Goal: Transaction & Acquisition: Book appointment/travel/reservation

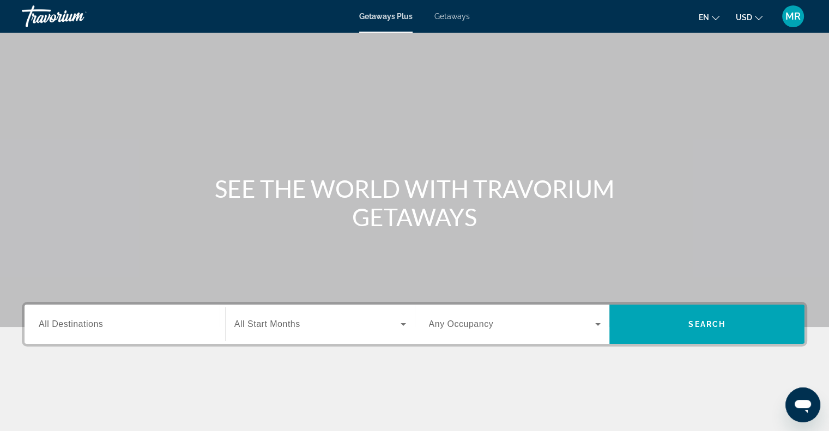
click at [87, 319] on span "All Destinations" at bounding box center [71, 323] width 64 height 9
click at [87, 319] on input "Destination All Destinations" at bounding box center [125, 324] width 172 height 13
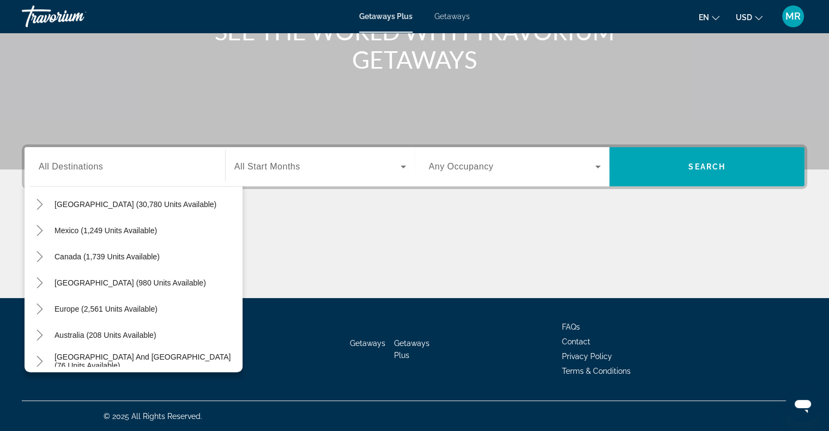
scroll to position [2, 0]
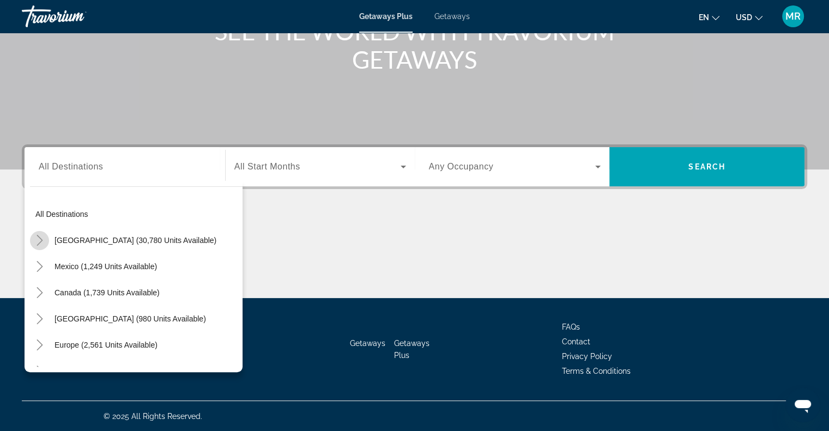
click at [40, 239] on icon "Toggle United States (30,780 units available)" at bounding box center [39, 240] width 11 height 11
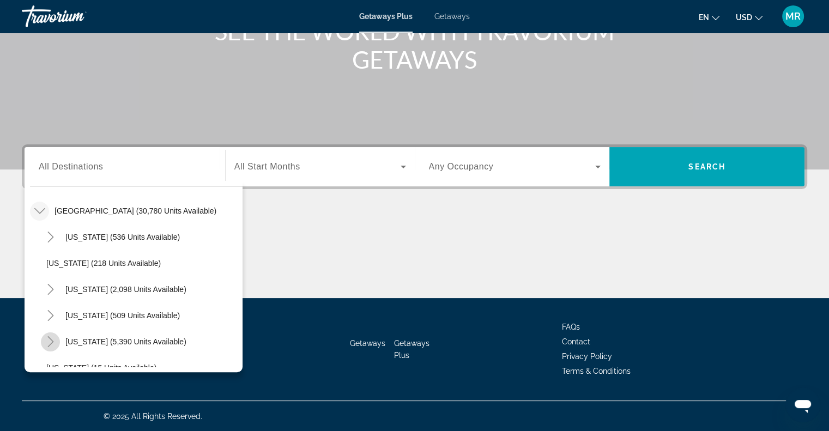
click at [52, 339] on icon "Toggle Florida (5,390 units available)" at bounding box center [50, 341] width 11 height 11
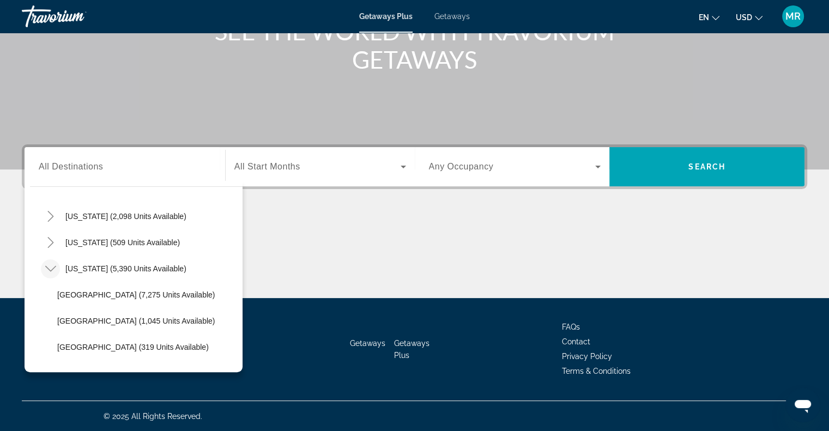
scroll to position [126, 0]
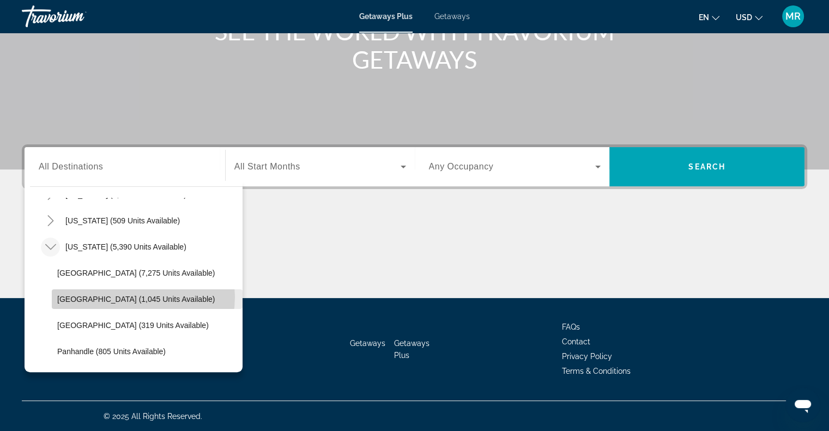
click at [135, 297] on span "[GEOGRAPHIC_DATA] (1,045 units available)" at bounding box center [136, 299] width 158 height 9
type input "**********"
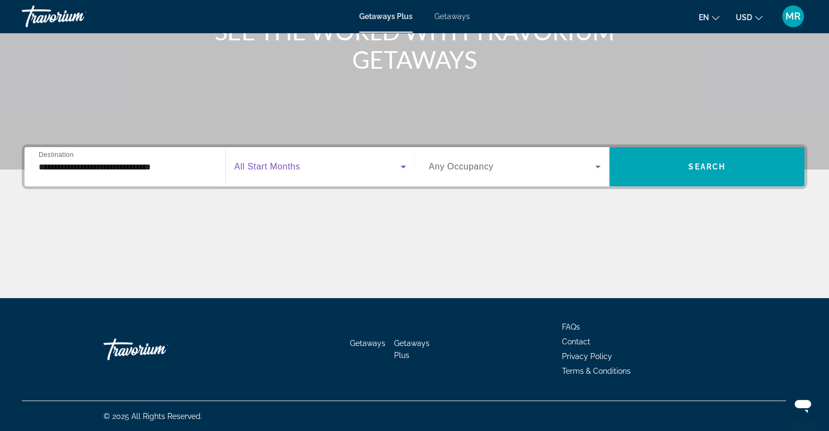
click at [400, 164] on icon "Search widget" at bounding box center [403, 166] width 13 height 13
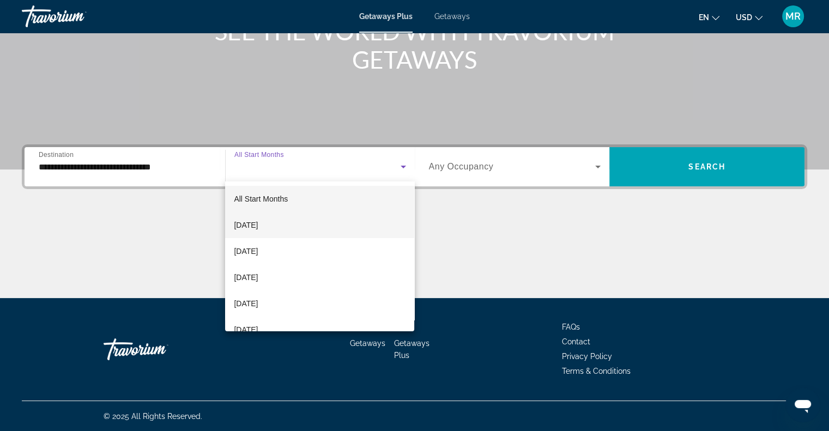
click at [376, 230] on mat-option "[DATE]" at bounding box center [319, 225] width 189 height 26
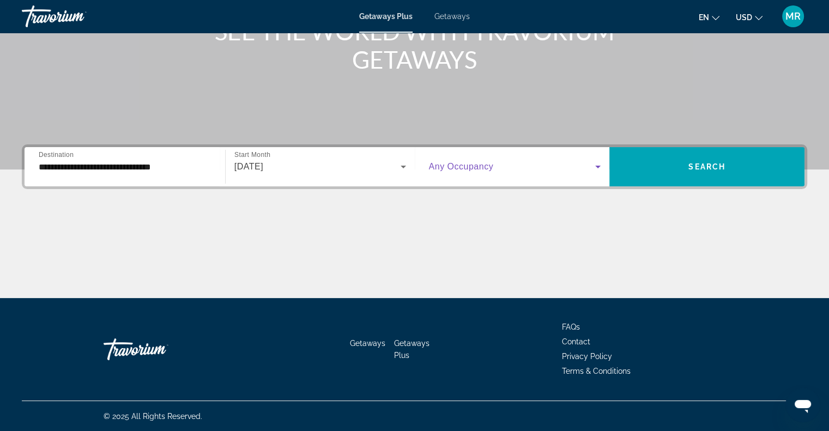
click at [598, 164] on icon "Search widget" at bounding box center [598, 166] width 13 height 13
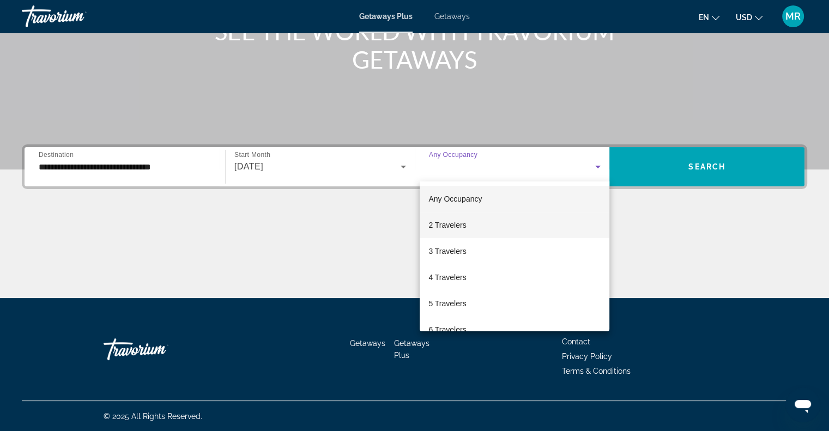
click at [572, 220] on mat-option "2 Travelers" at bounding box center [515, 225] width 190 height 26
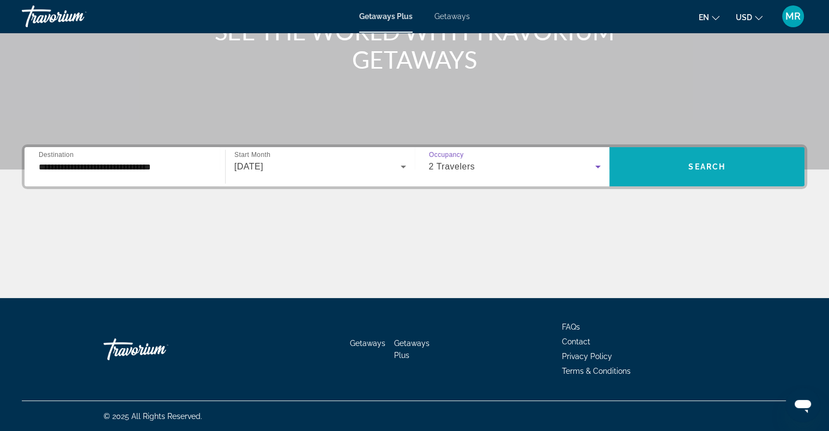
click at [701, 168] on span "Search" at bounding box center [707, 166] width 37 height 9
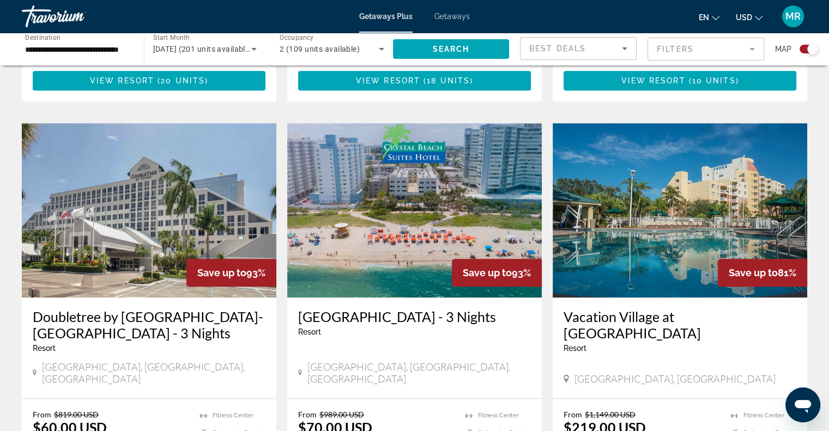
scroll to position [770, 0]
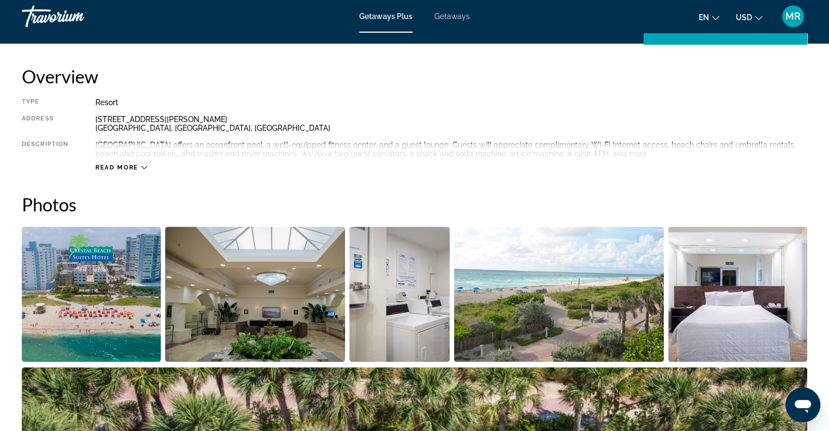
scroll to position [363, 0]
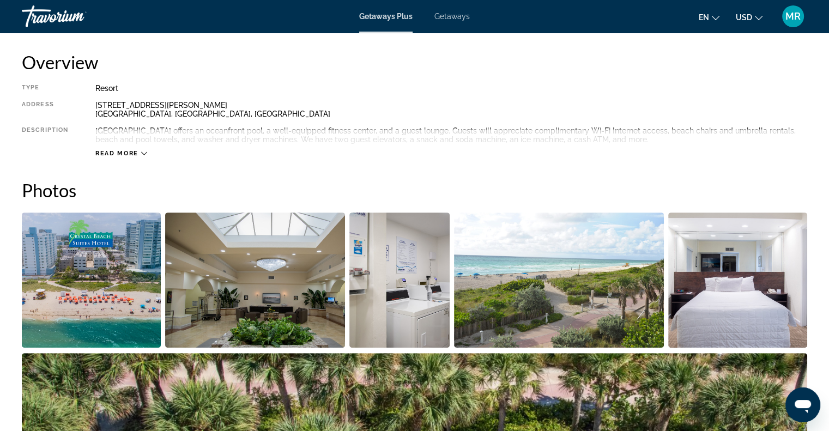
click at [143, 152] on icon "Main content" at bounding box center [144, 153] width 6 height 6
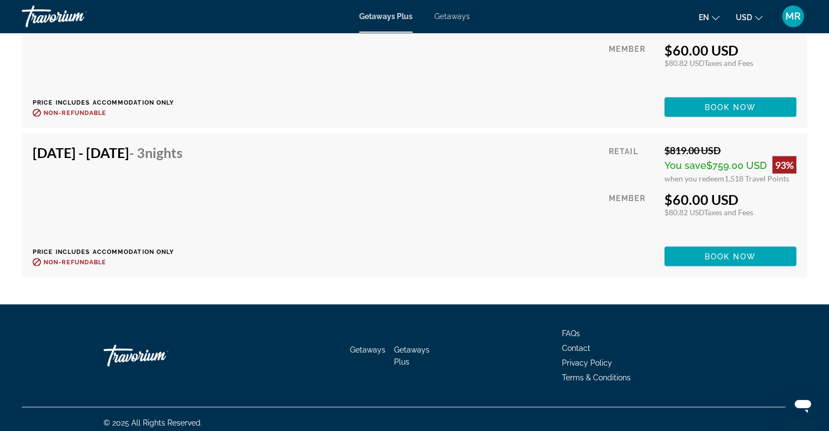
scroll to position [2135, 0]
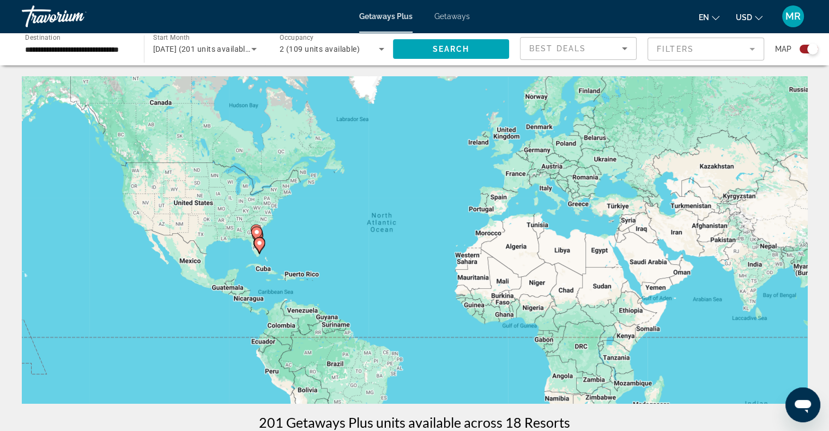
click at [759, 44] on mat-form-field "Filters" at bounding box center [706, 49] width 117 height 23
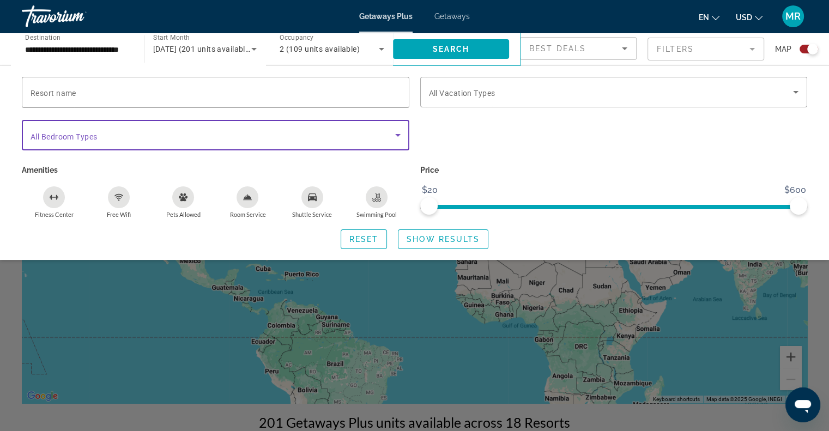
click at [397, 132] on icon "Search widget" at bounding box center [397, 135] width 13 height 13
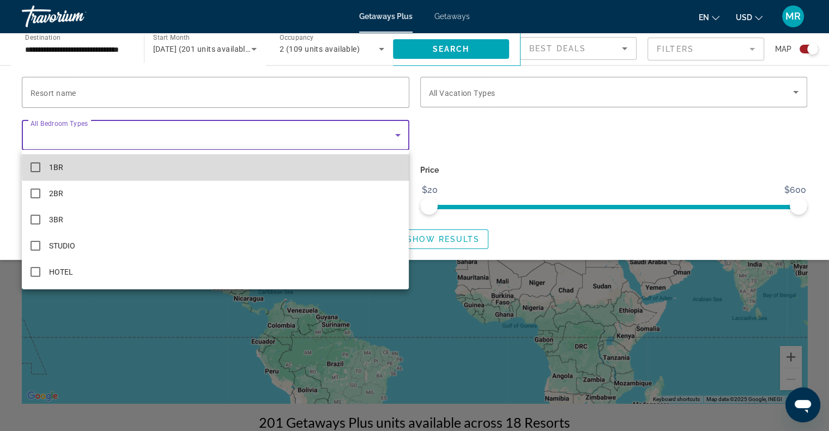
click at [387, 166] on mat-option "1BR" at bounding box center [215, 167] width 387 height 26
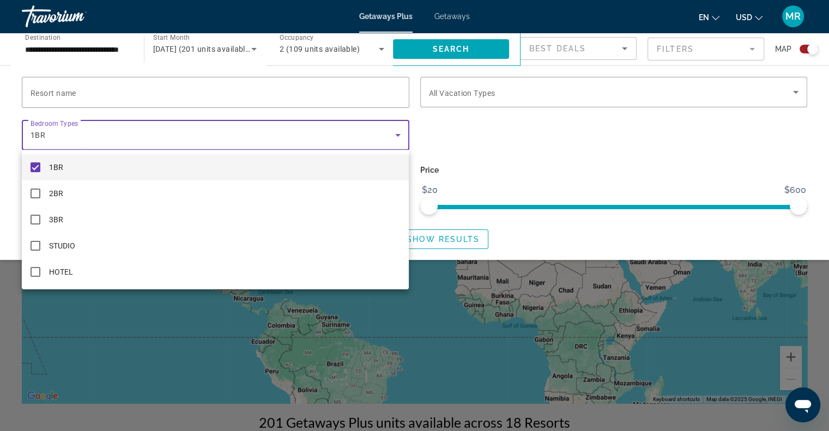
click at [465, 47] on div at bounding box center [414, 215] width 829 height 431
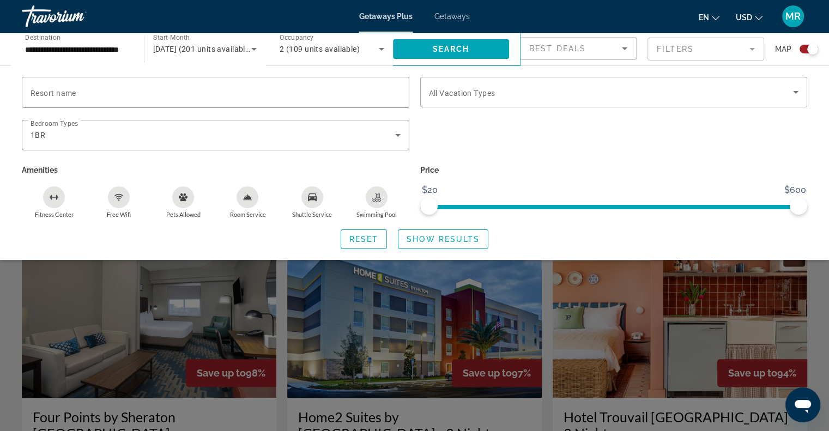
scroll to position [240, 0]
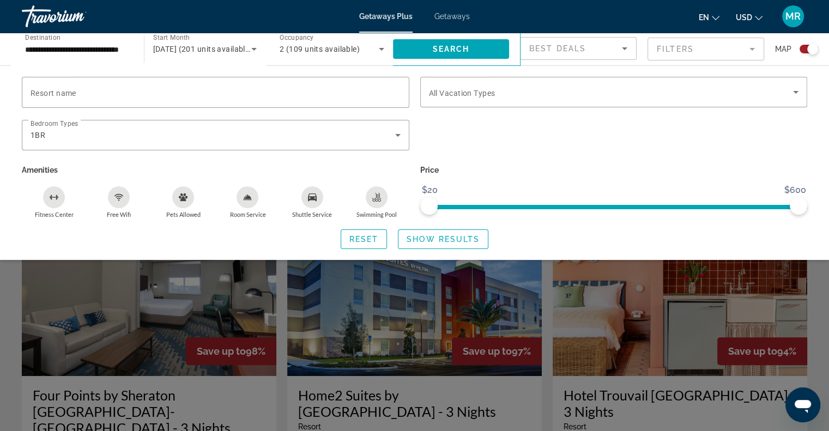
click at [676, 372] on div "Search widget" at bounding box center [414, 298] width 829 height 268
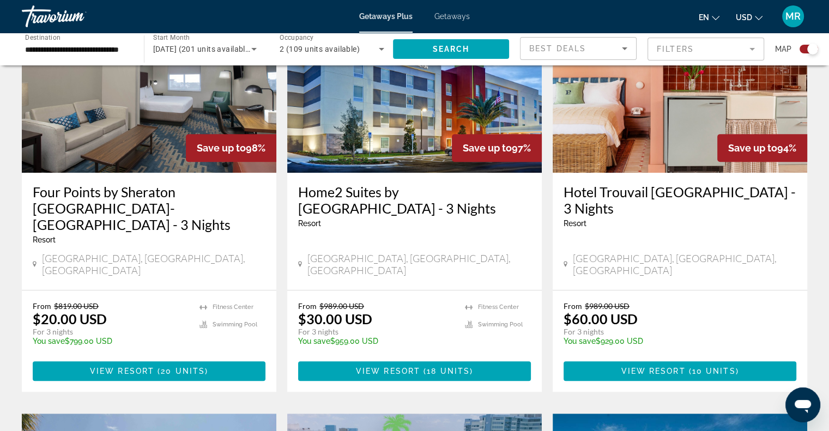
scroll to position [458, 0]
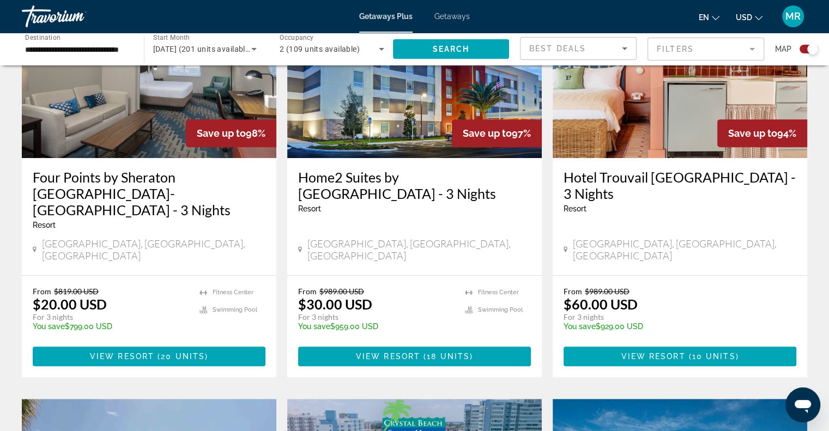
click at [749, 49] on mat-form-field "Filters" at bounding box center [706, 49] width 117 height 23
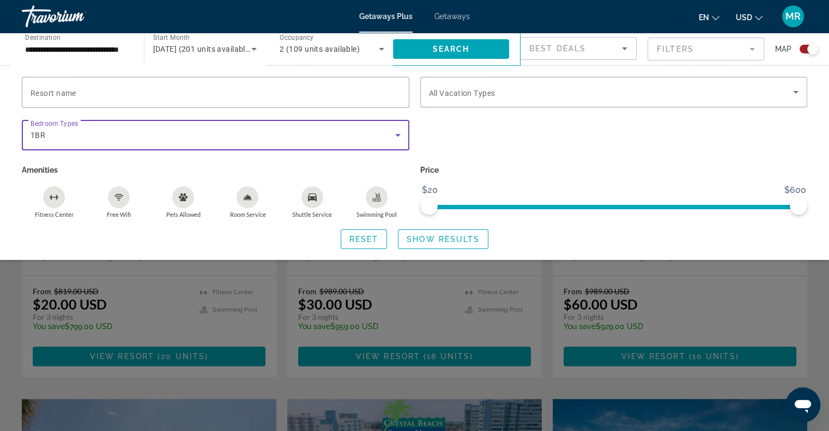
click at [396, 132] on icon "Search widget" at bounding box center [397, 135] width 13 height 13
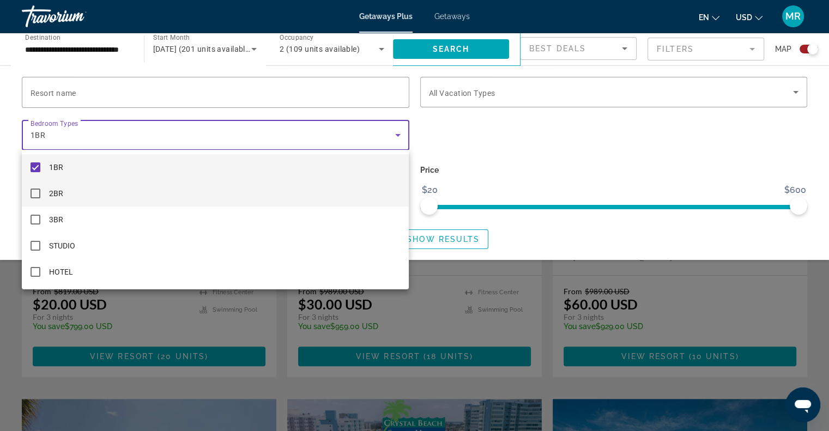
click at [37, 194] on mat-pseudo-checkbox at bounding box center [36, 194] width 10 height 10
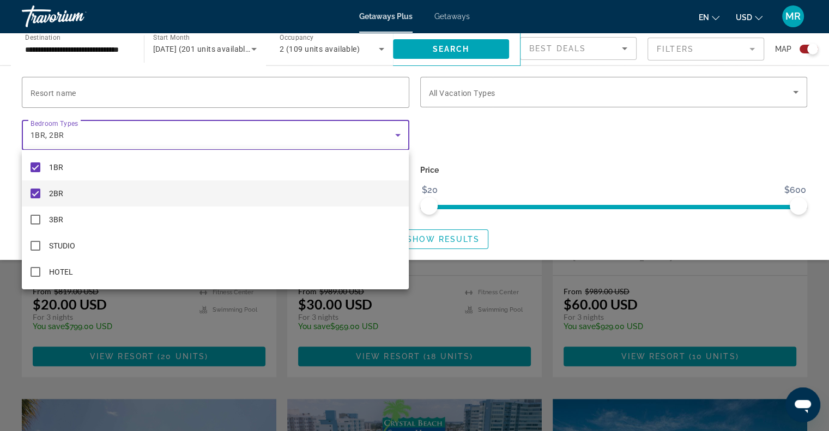
click at [462, 47] on div at bounding box center [414, 215] width 829 height 431
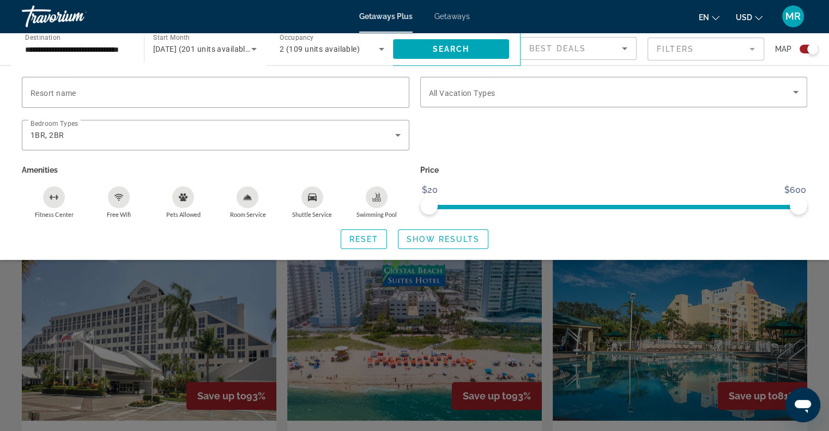
scroll to position [618, 0]
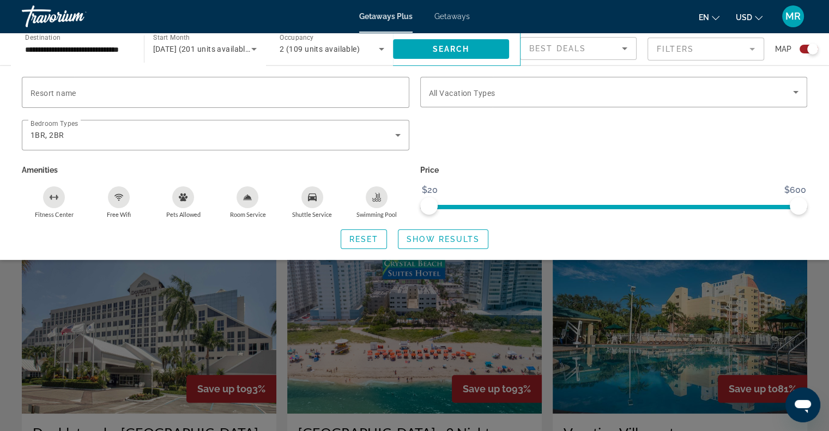
click at [687, 375] on div "Search widget" at bounding box center [414, 298] width 829 height 268
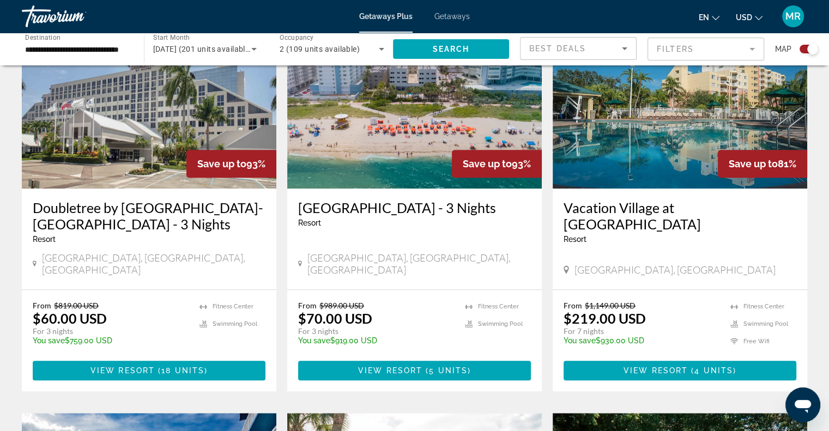
scroll to position [865, 0]
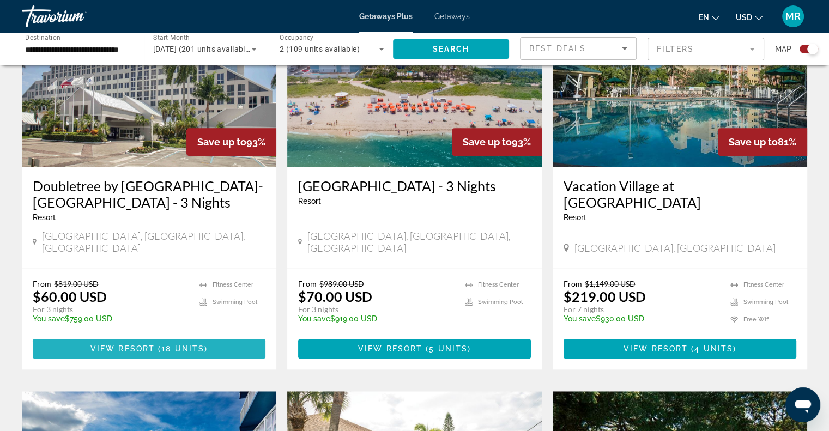
click at [134, 345] on span "View Resort" at bounding box center [122, 349] width 64 height 9
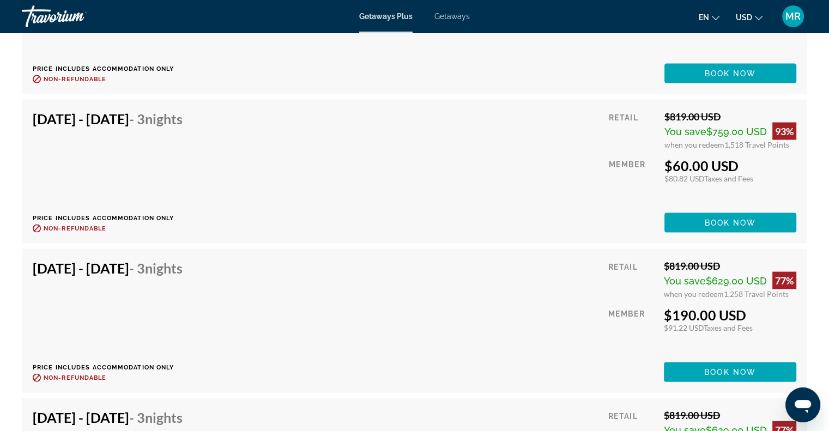
scroll to position [2283, 0]
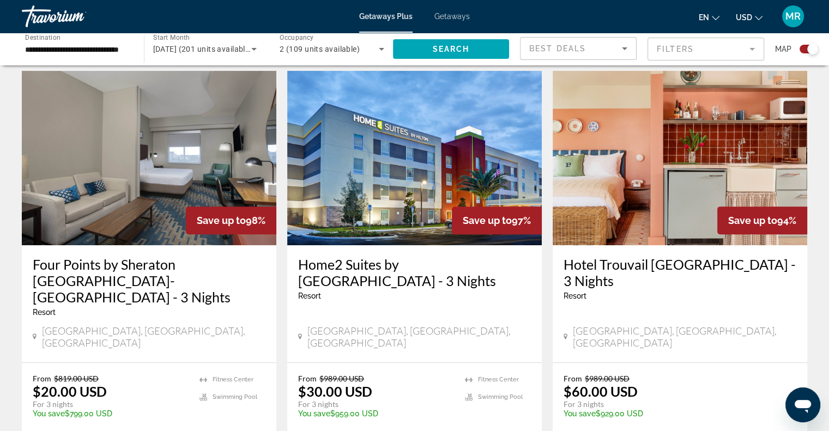
scroll to position [414, 0]
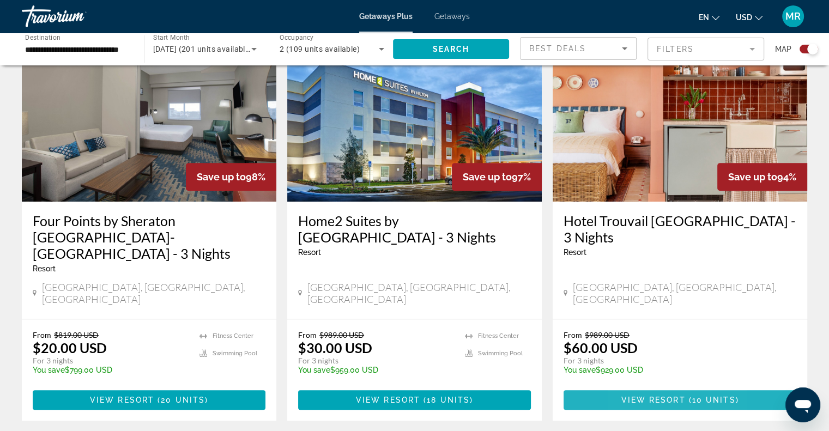
click at [633, 396] on span "View Resort" at bounding box center [653, 400] width 64 height 9
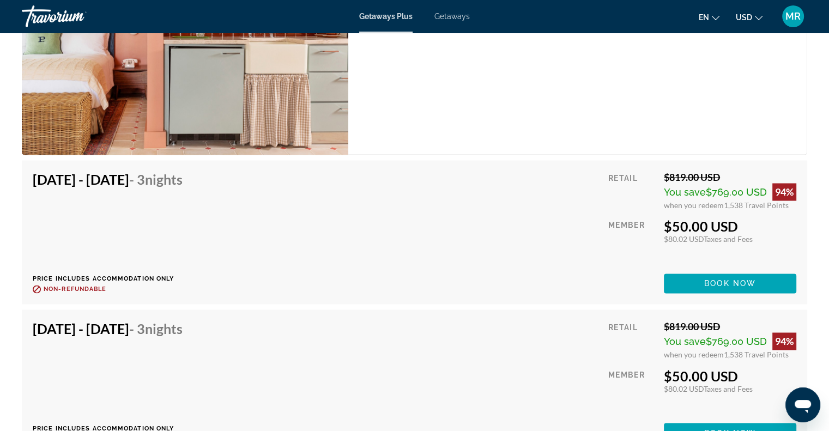
scroll to position [1737, 0]
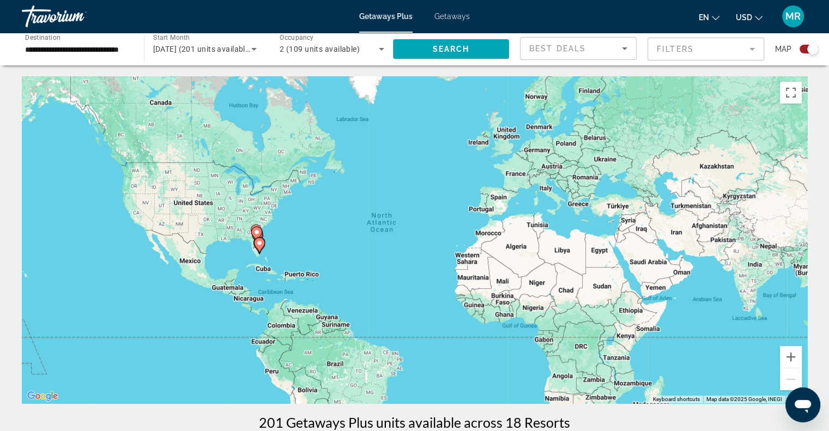
click at [380, 13] on span "Getaways Plus" at bounding box center [385, 16] width 53 height 9
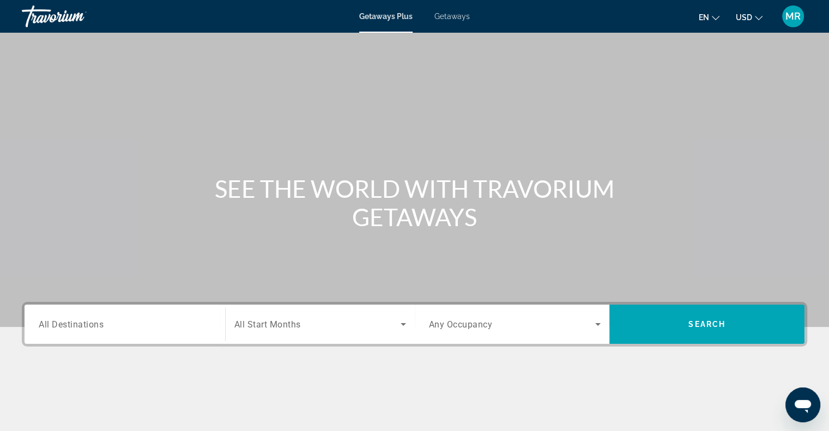
click at [72, 322] on span "All Destinations" at bounding box center [71, 324] width 65 height 10
click at [72, 322] on input "Destination All Destinations" at bounding box center [125, 324] width 172 height 13
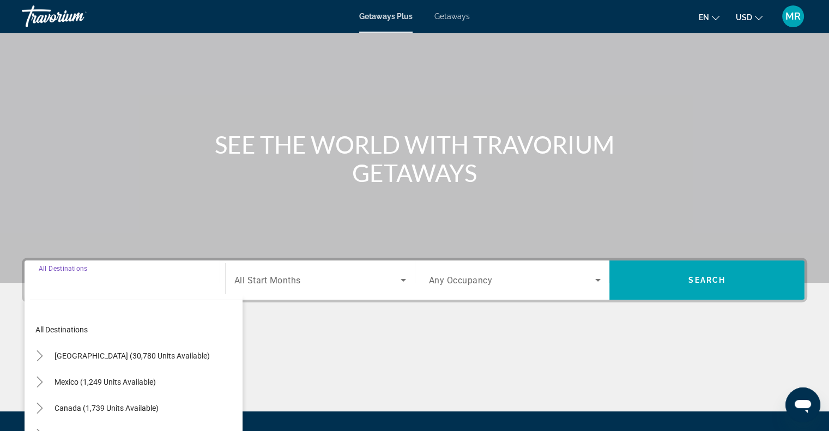
scroll to position [158, 0]
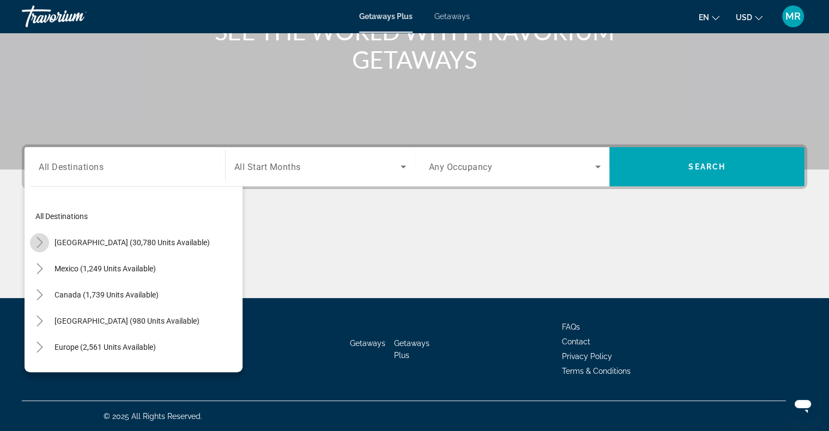
click at [39, 241] on icon "Toggle United States (30,780 units available)" at bounding box center [39, 242] width 11 height 11
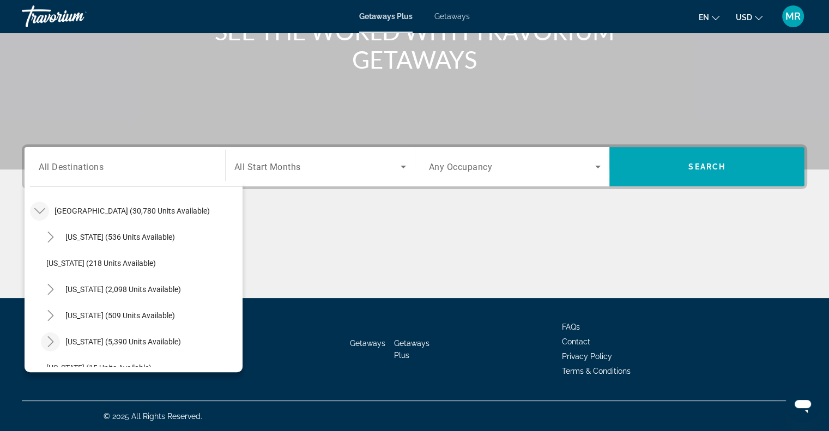
click at [48, 335] on mat-icon "Toggle Florida (5,390 units available)" at bounding box center [50, 342] width 19 height 19
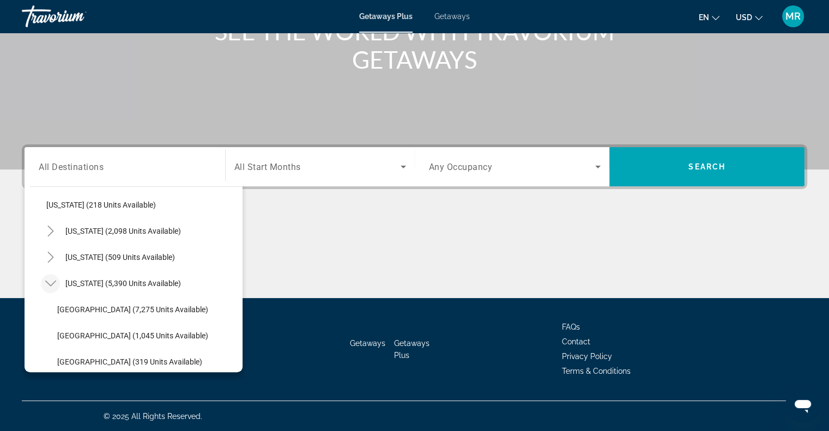
scroll to position [97, 0]
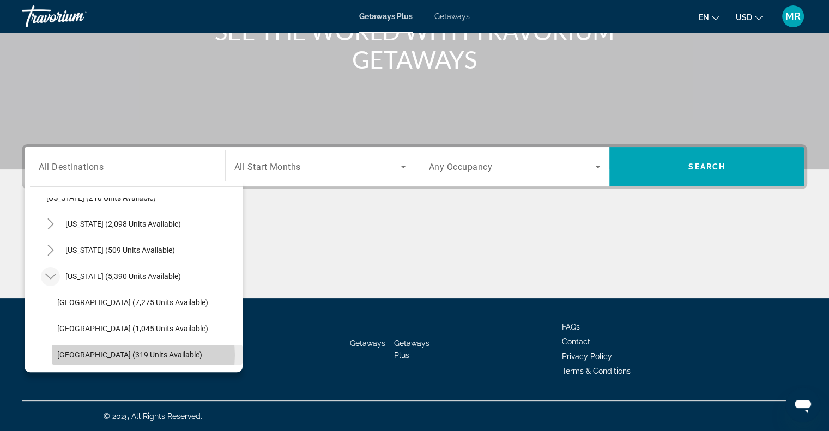
click at [143, 354] on span "[GEOGRAPHIC_DATA] (319 units available)" at bounding box center [129, 355] width 145 height 9
type input "**********"
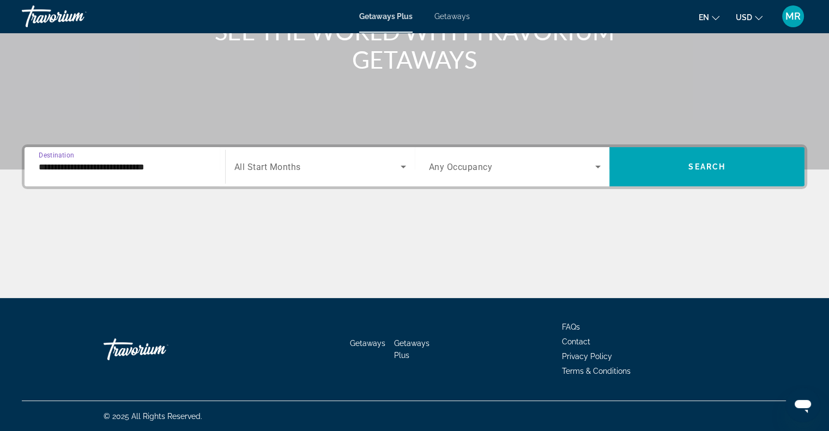
click at [399, 165] on icon "Search widget" at bounding box center [403, 166] width 13 height 13
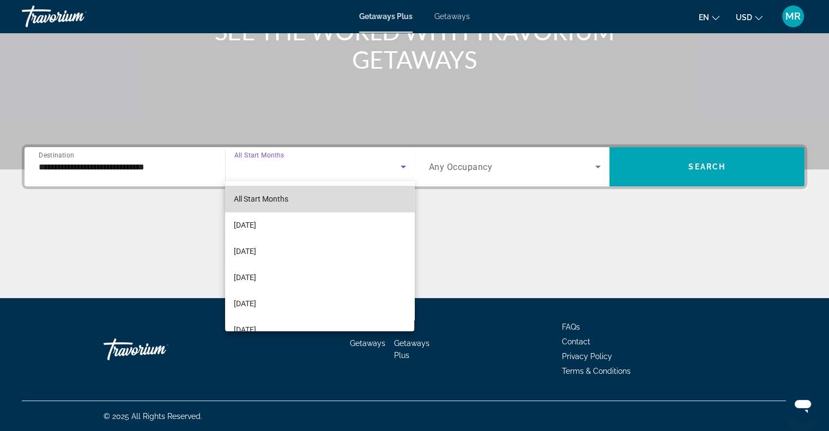
click at [378, 202] on mat-option "All Start Months" at bounding box center [319, 199] width 189 height 26
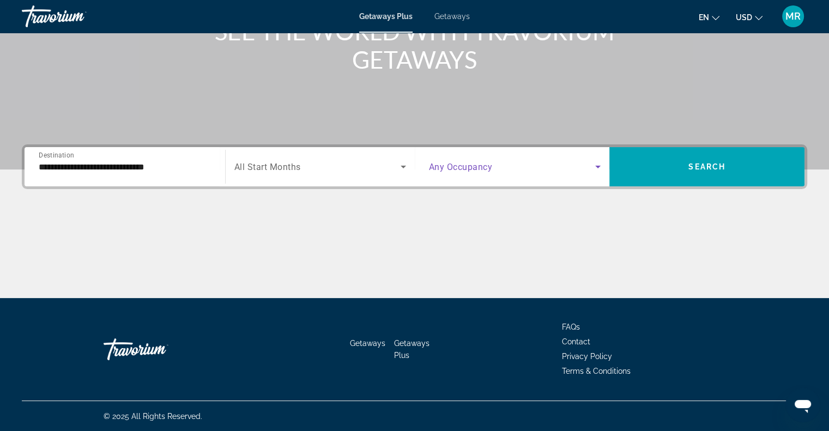
click at [599, 165] on icon "Search widget" at bounding box center [598, 166] width 13 height 13
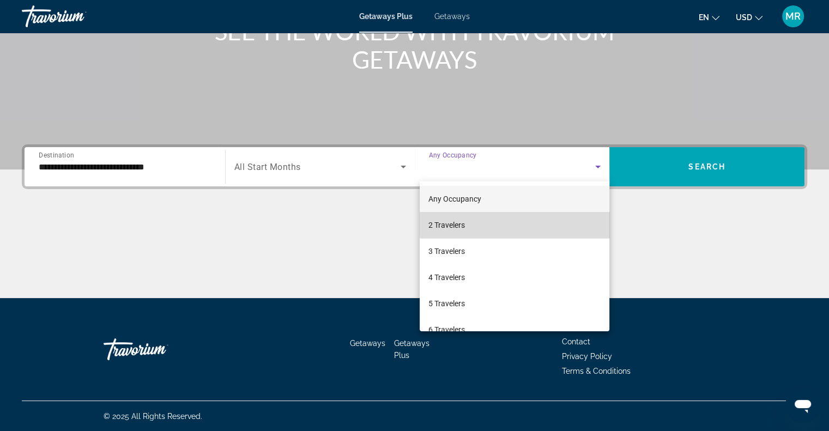
click at [562, 222] on mat-option "2 Travelers" at bounding box center [515, 225] width 190 height 26
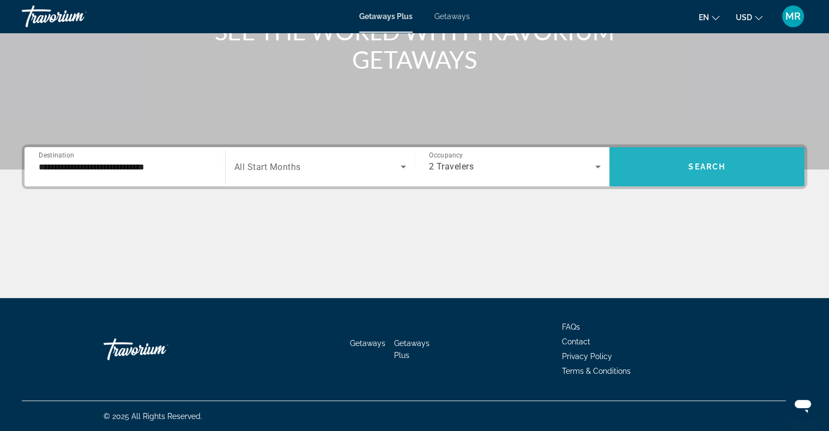
click at [694, 167] on span "Search" at bounding box center [707, 166] width 37 height 9
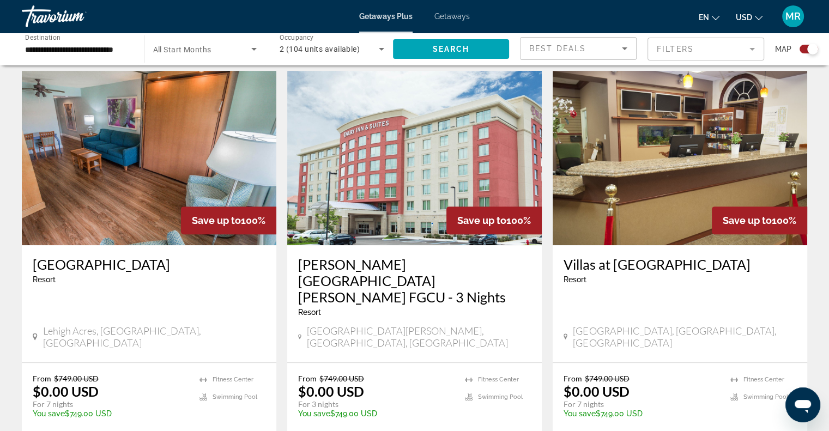
scroll to position [421, 0]
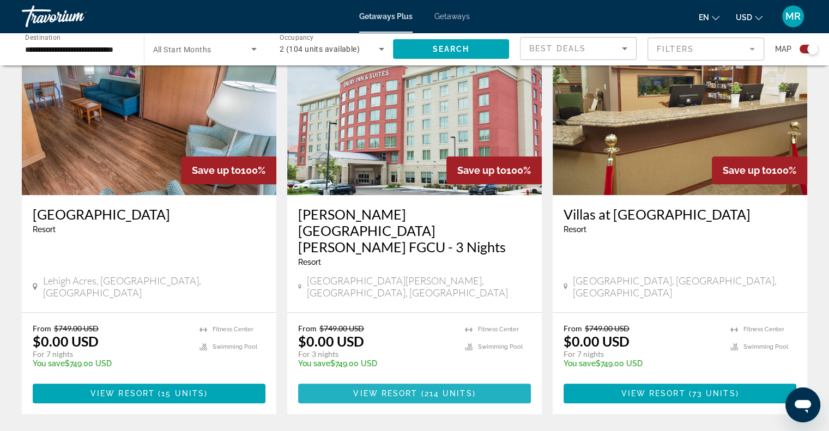
click at [395, 389] on span "View Resort" at bounding box center [385, 393] width 64 height 9
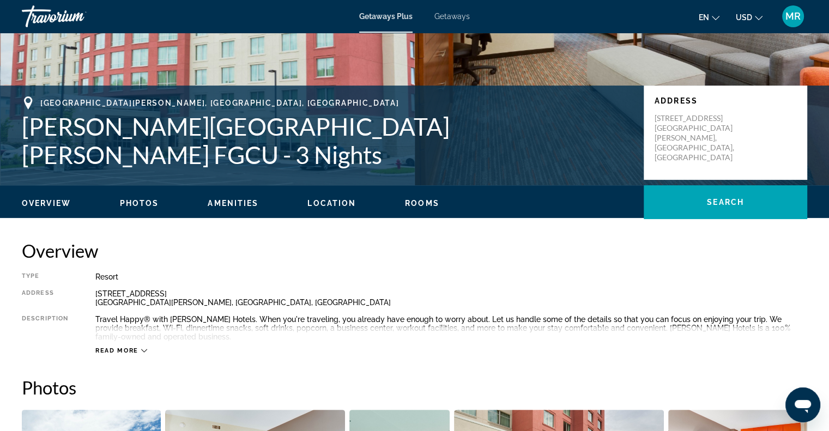
scroll to position [225, 0]
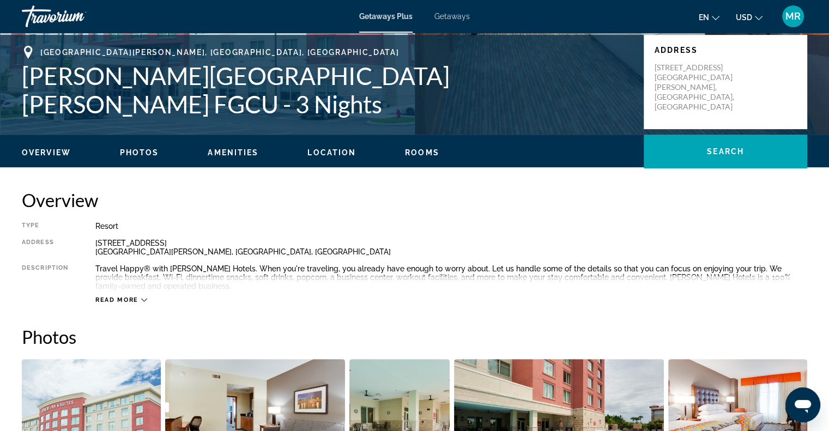
click at [142, 298] on icon "Main content" at bounding box center [144, 300] width 6 height 6
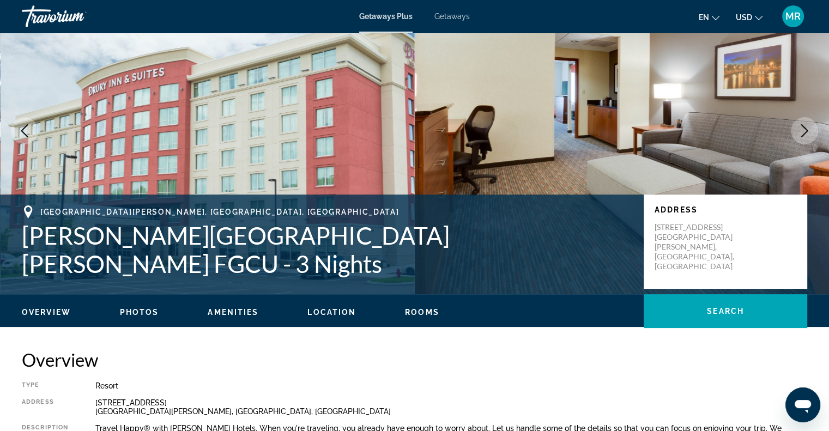
scroll to position [44, 0]
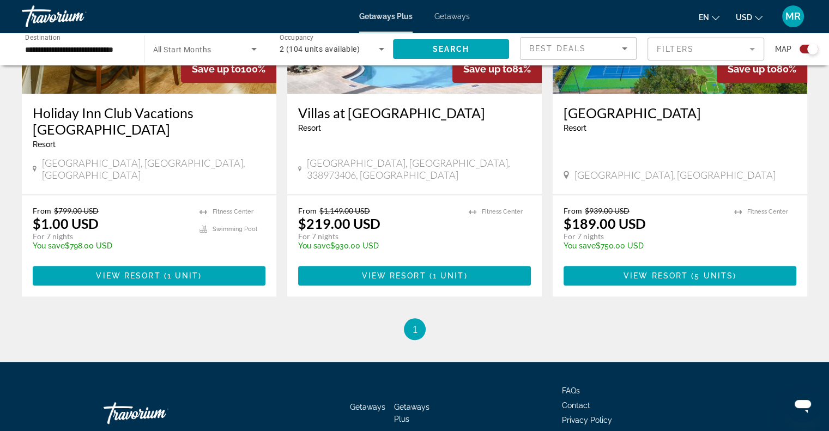
scroll to position [961, 0]
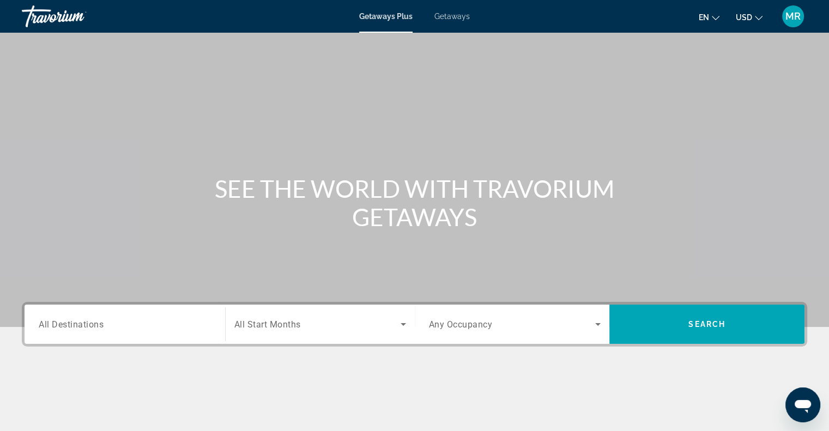
click at [70, 324] on span "All Destinations" at bounding box center [71, 324] width 65 height 10
click at [70, 324] on input "Destination All Destinations" at bounding box center [125, 324] width 172 height 13
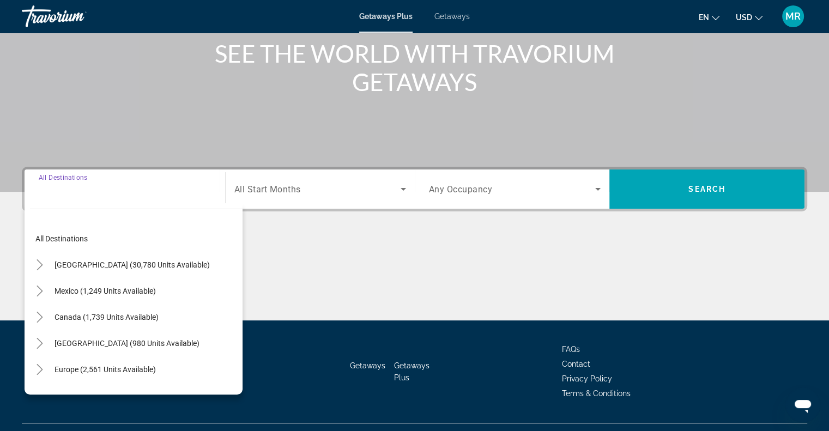
scroll to position [158, 0]
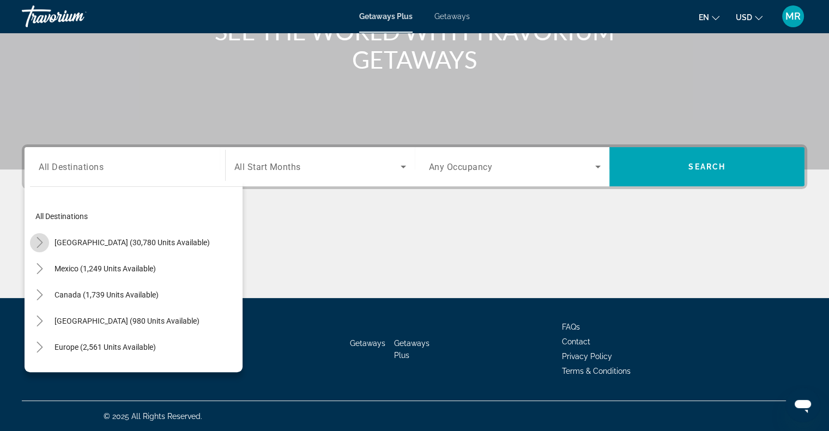
click at [39, 243] on icon "Toggle United States (30,780 units available)" at bounding box center [39, 242] width 11 height 11
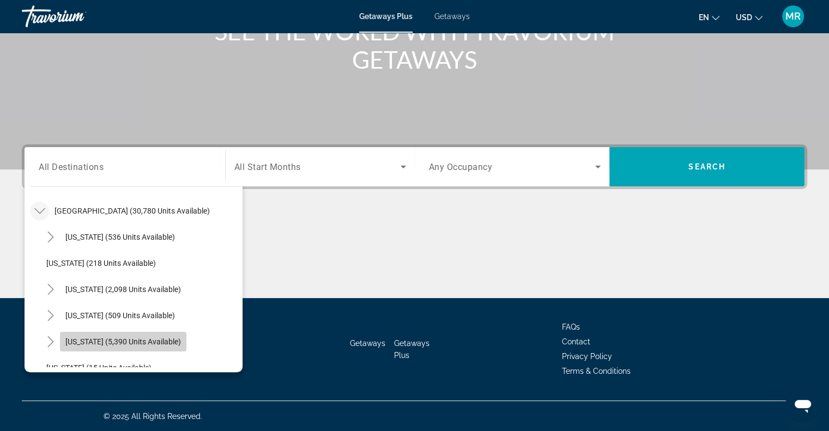
click at [130, 340] on span "[US_STATE] (5,390 units available)" at bounding box center [123, 341] width 116 height 9
type input "**********"
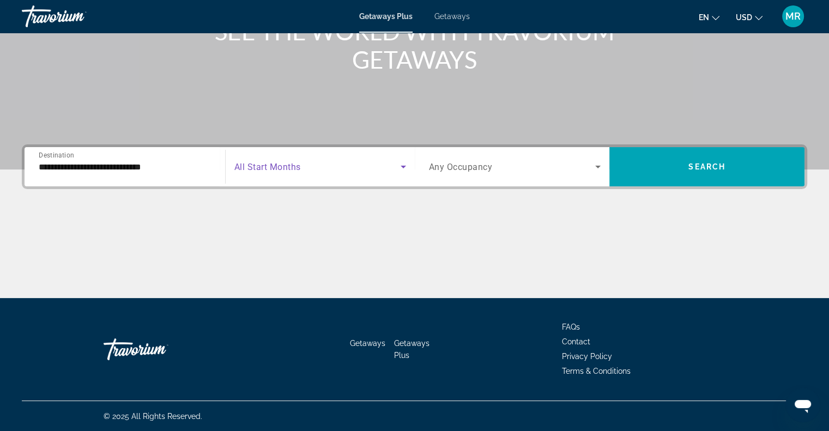
click at [405, 168] on icon "Search widget" at bounding box center [403, 166] width 13 height 13
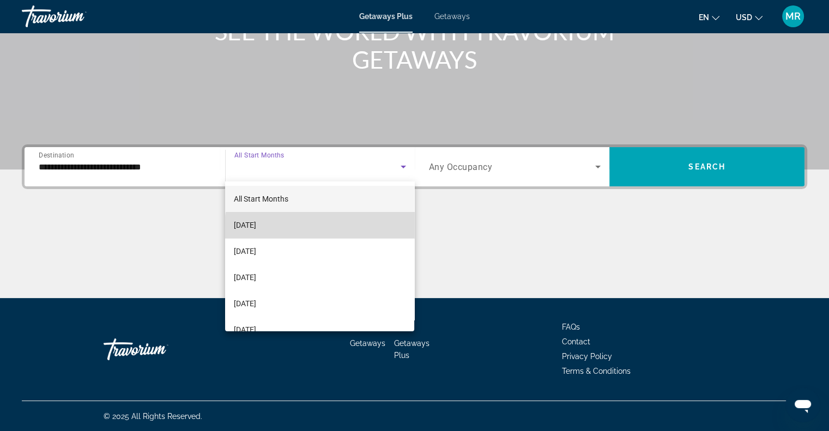
click at [371, 230] on mat-option "[DATE]" at bounding box center [319, 225] width 189 height 26
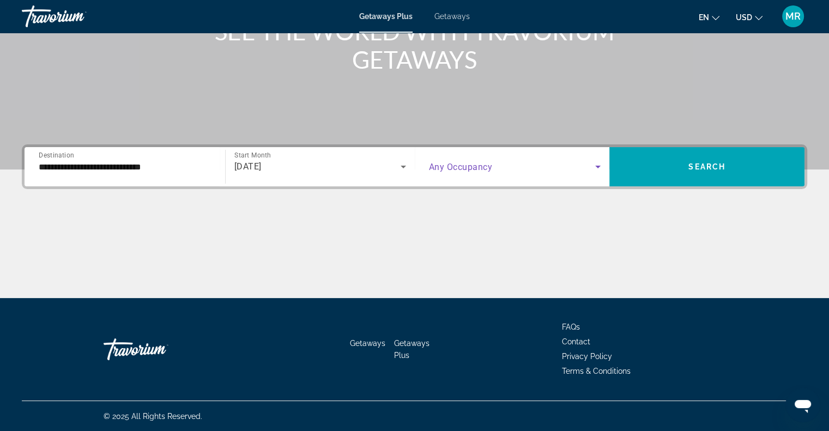
click at [598, 166] on icon "Search widget" at bounding box center [597, 167] width 5 height 3
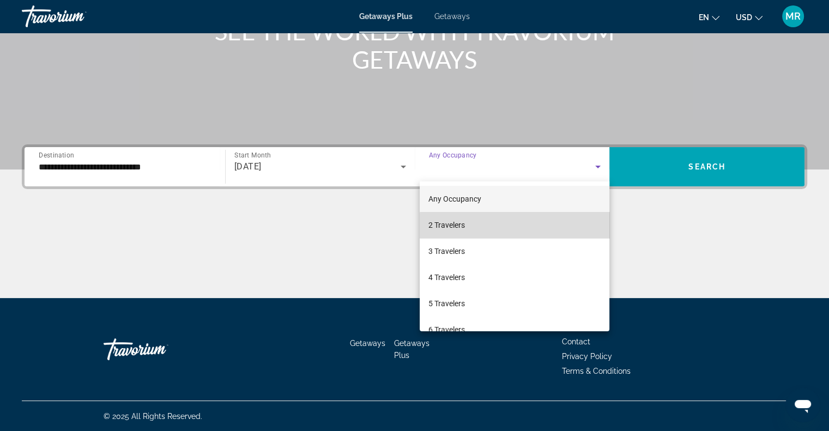
click at [563, 226] on mat-option "2 Travelers" at bounding box center [515, 225] width 190 height 26
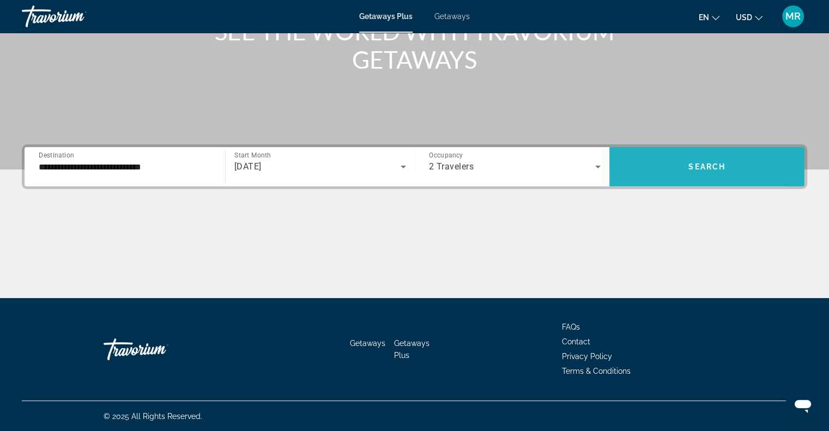
click at [659, 161] on span "Search widget" at bounding box center [707, 167] width 195 height 26
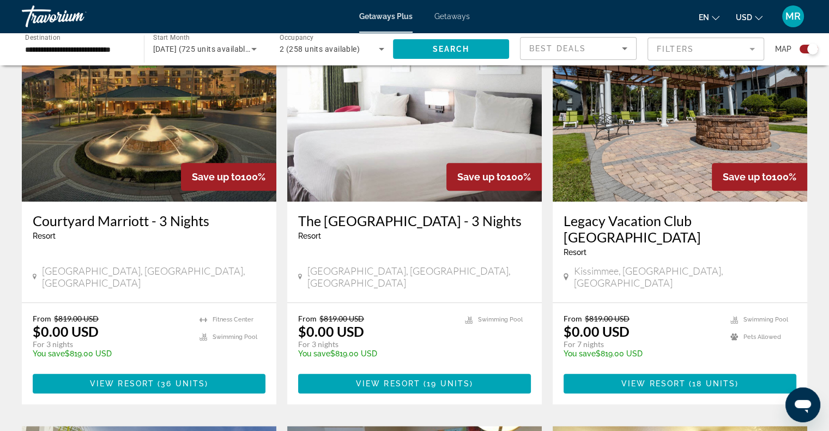
scroll to position [465, 0]
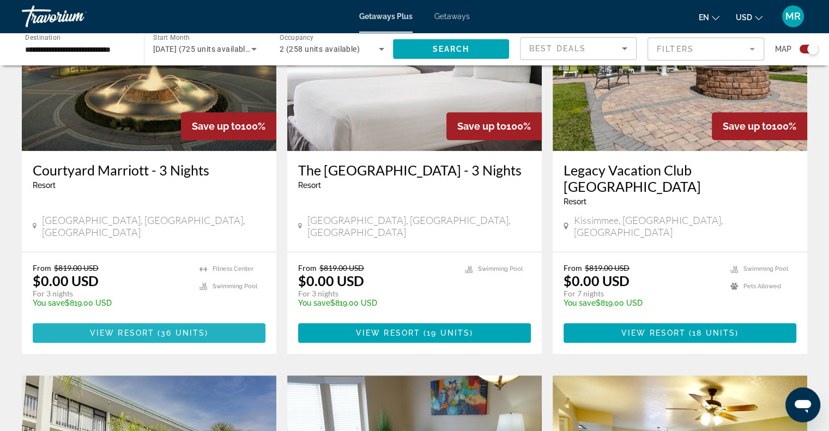
click at [152, 329] on span "View Resort" at bounding box center [122, 333] width 64 height 9
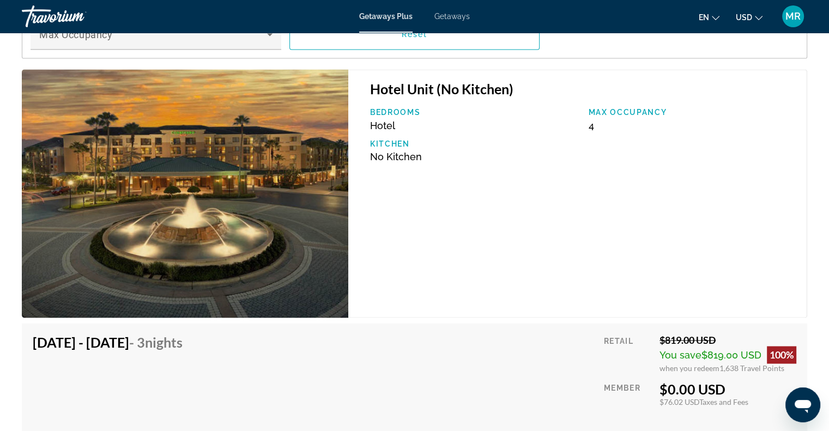
scroll to position [1657, 0]
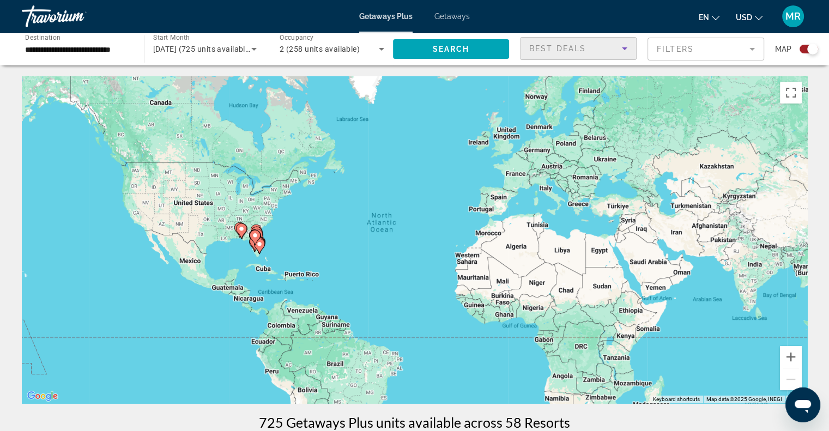
click at [624, 46] on icon "Sort by" at bounding box center [624, 48] width 13 height 13
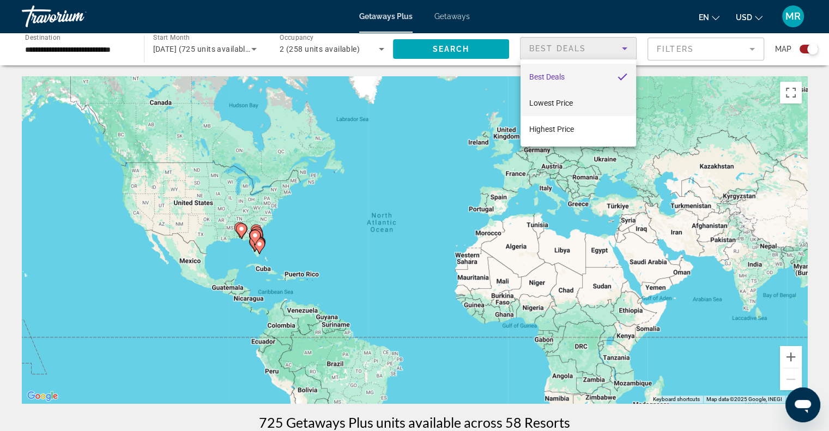
click at [595, 100] on mat-option "Lowest Price" at bounding box center [579, 103] width 116 height 26
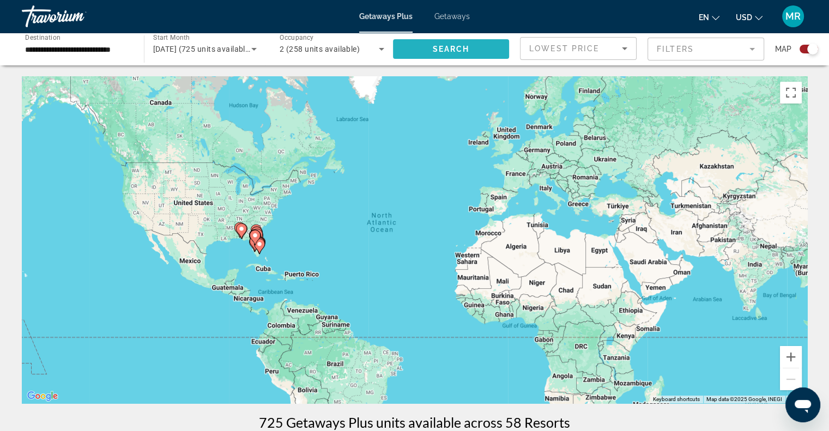
click at [452, 47] on span "Search" at bounding box center [450, 49] width 37 height 9
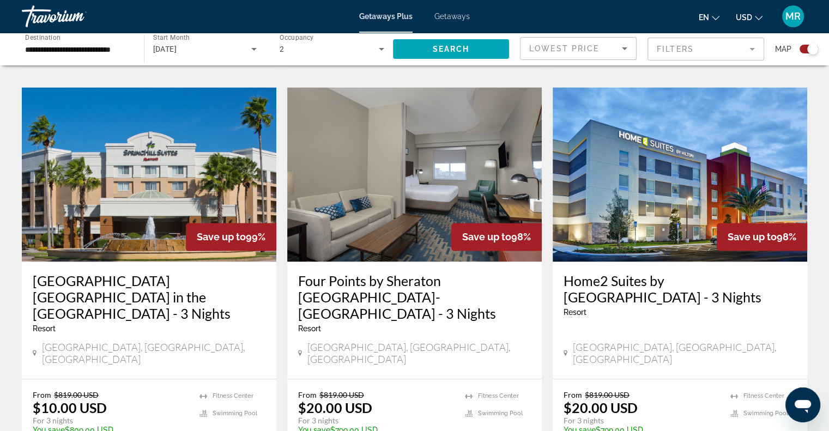
scroll to position [1541, 0]
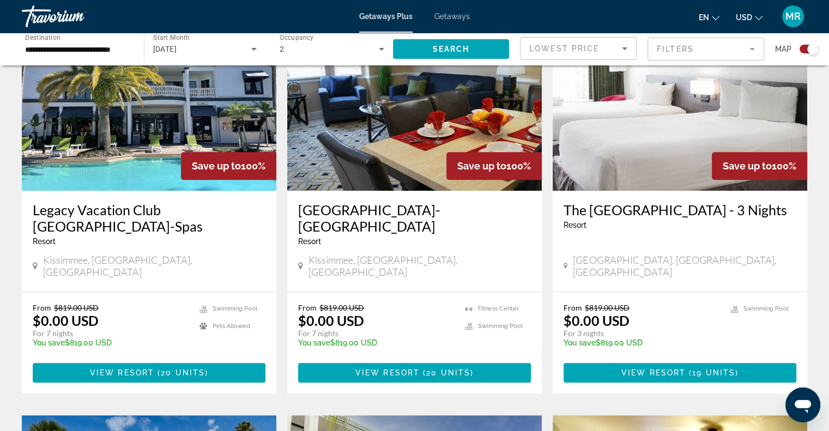
scroll to position [756, 0]
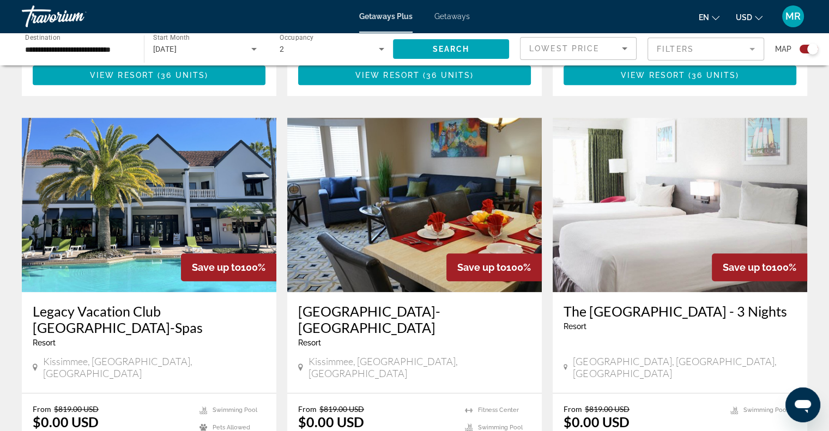
click at [404, 303] on h3 "[GEOGRAPHIC_DATA]-[GEOGRAPHIC_DATA]" at bounding box center [414, 319] width 233 height 33
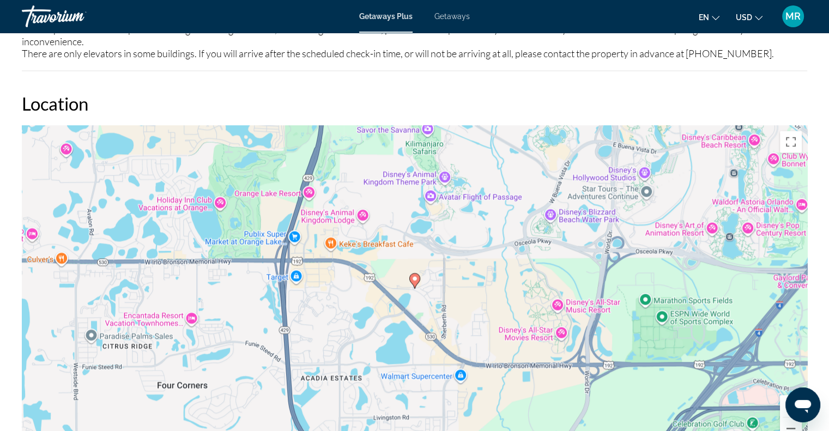
scroll to position [1584, 0]
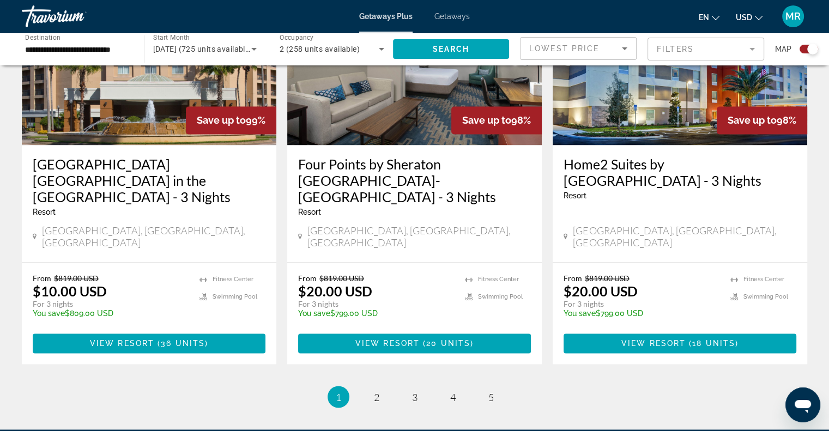
scroll to position [1751, 0]
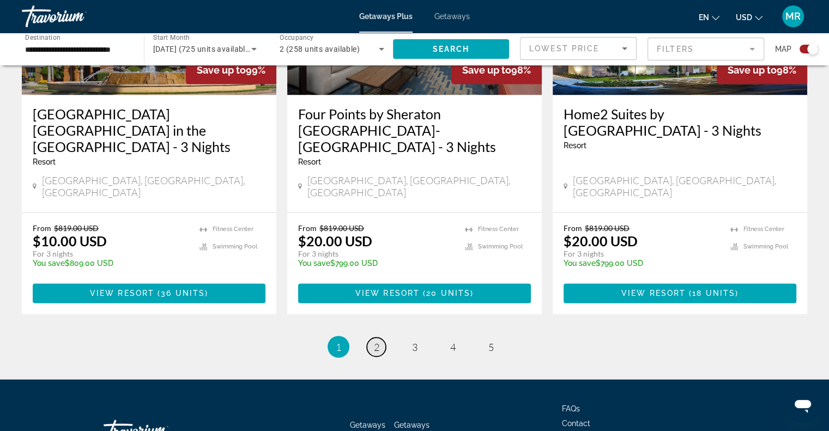
click at [376, 341] on span "2" at bounding box center [376, 347] width 5 height 12
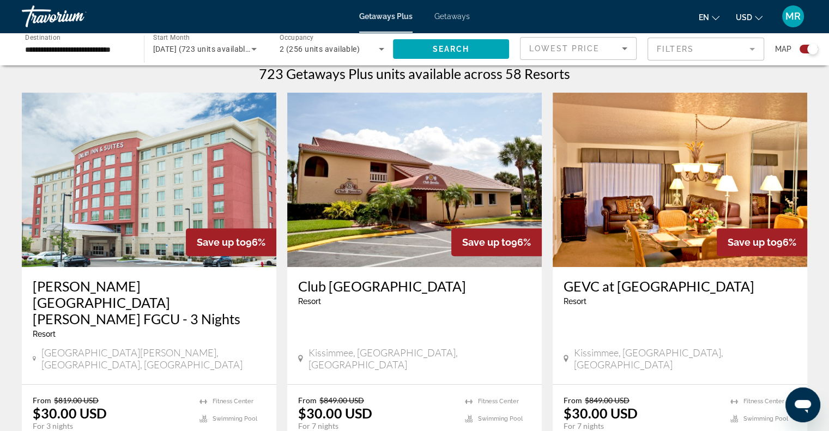
scroll to position [385, 0]
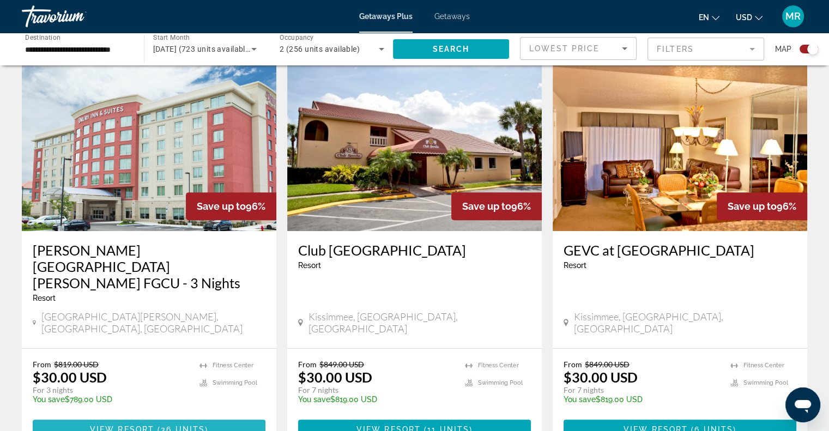
click at [128, 425] on span "View Resort" at bounding box center [122, 429] width 64 height 9
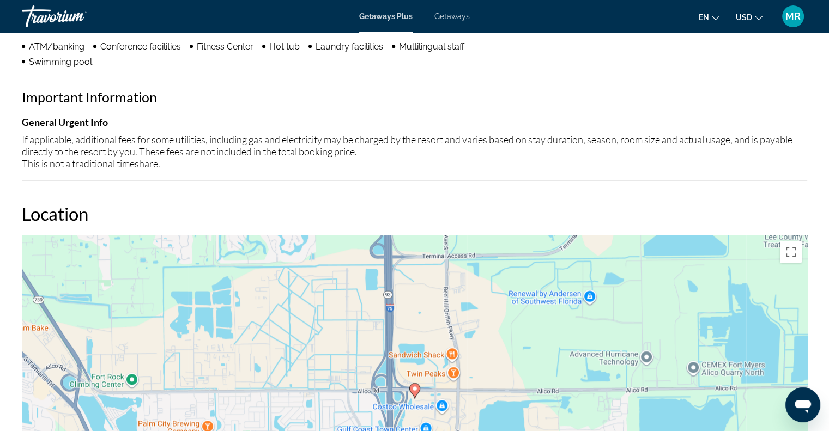
scroll to position [952, 0]
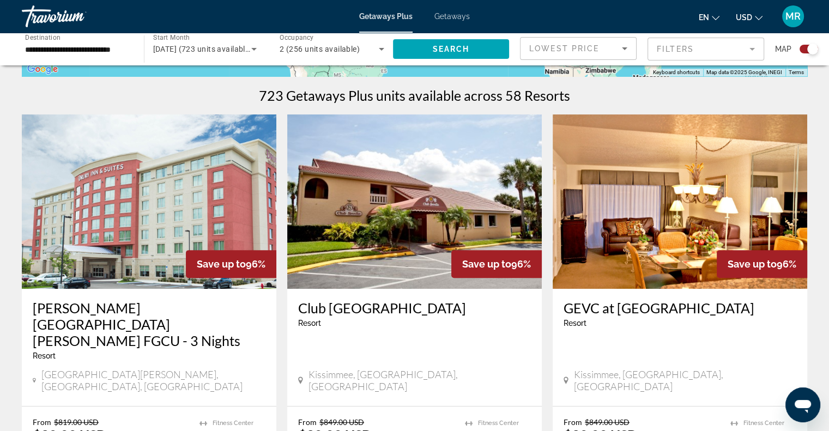
scroll to position [356, 0]
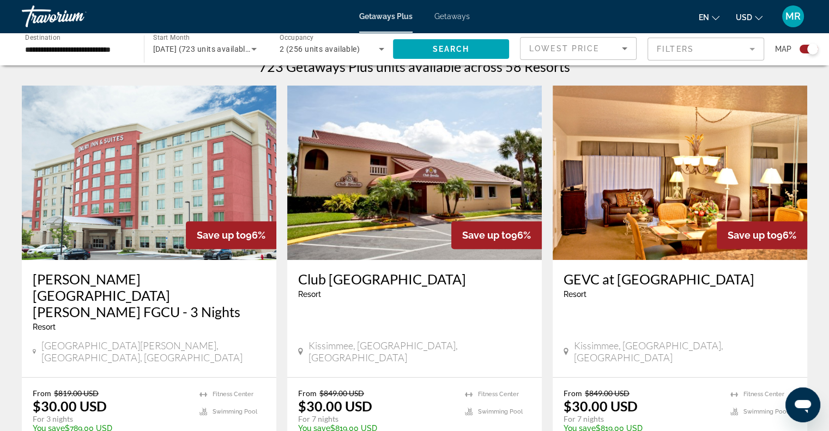
click at [818, 406] on div "Open messaging window" at bounding box center [803, 405] width 33 height 33
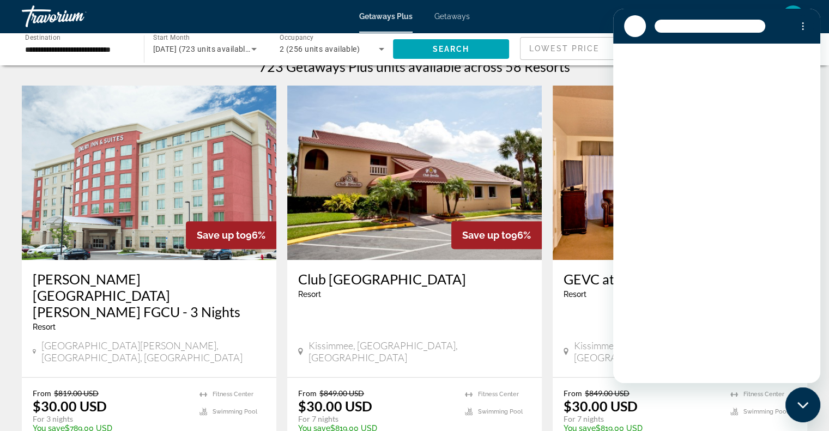
scroll to position [0, 0]
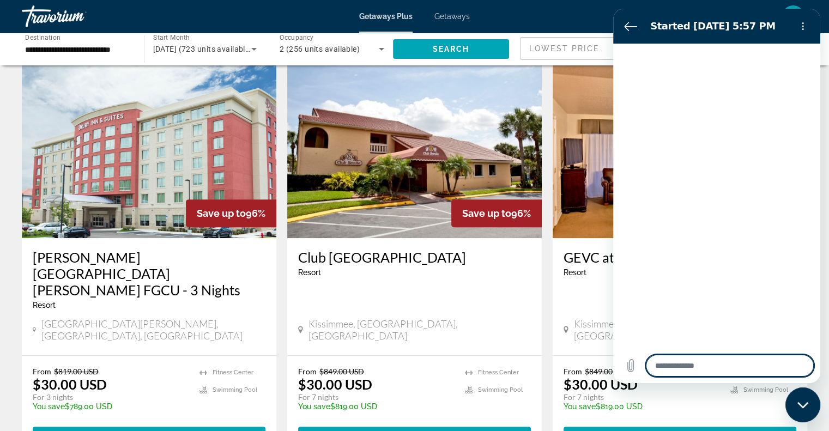
type textarea "*"
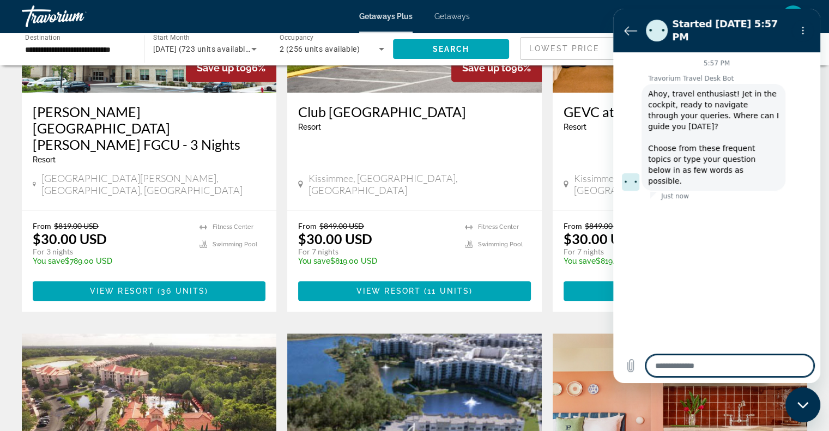
scroll to position [530, 0]
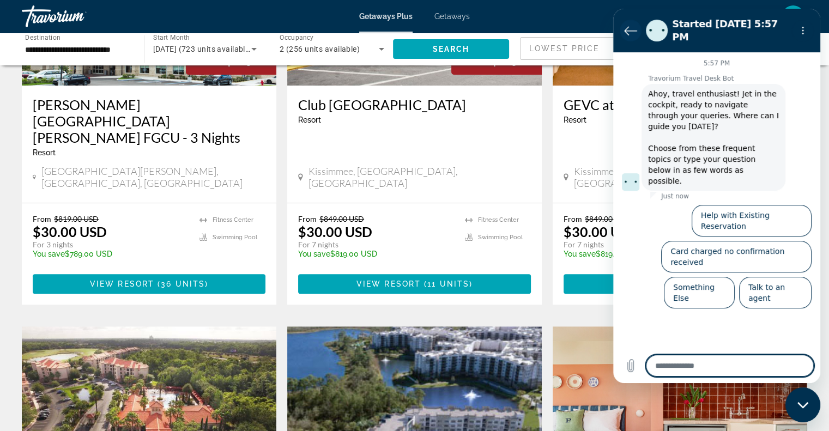
click at [626, 26] on icon "Back to the conversation list" at bounding box center [630, 30] width 13 height 13
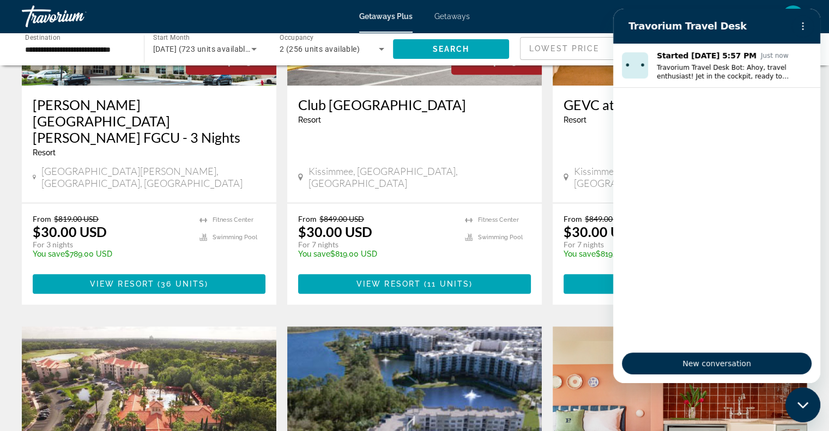
click at [558, 203] on div "From $849.00 USD $30.00 USD For 7 nights You save $819.00 USD temp 3.9 [GEOGRAP…" at bounding box center [680, 253] width 255 height 101
click at [801, 26] on icon "Options menu" at bounding box center [803, 26] width 9 height 9
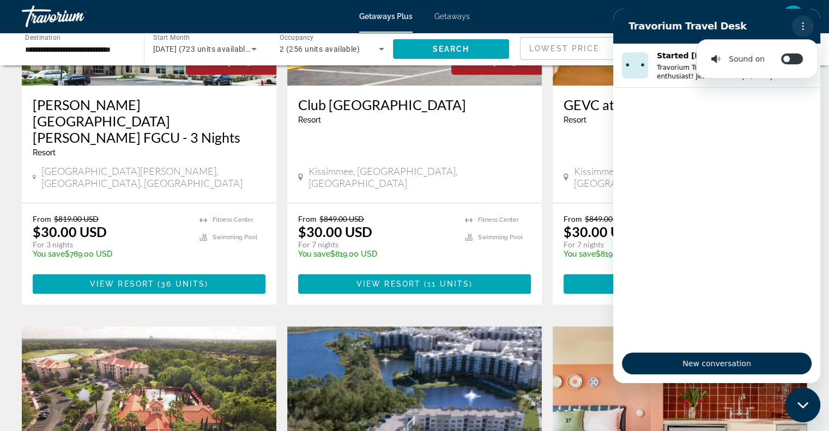
click at [800, 26] on icon "Options menu" at bounding box center [803, 26] width 9 height 9
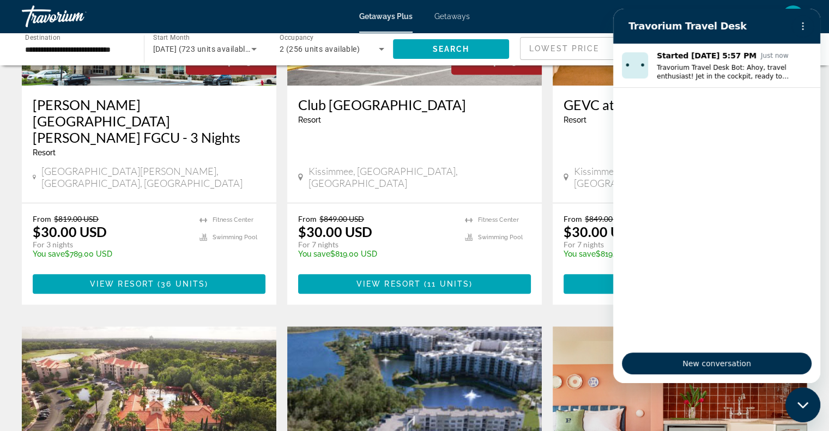
click at [801, 406] on icon "Close messaging window" at bounding box center [802, 405] width 11 height 6
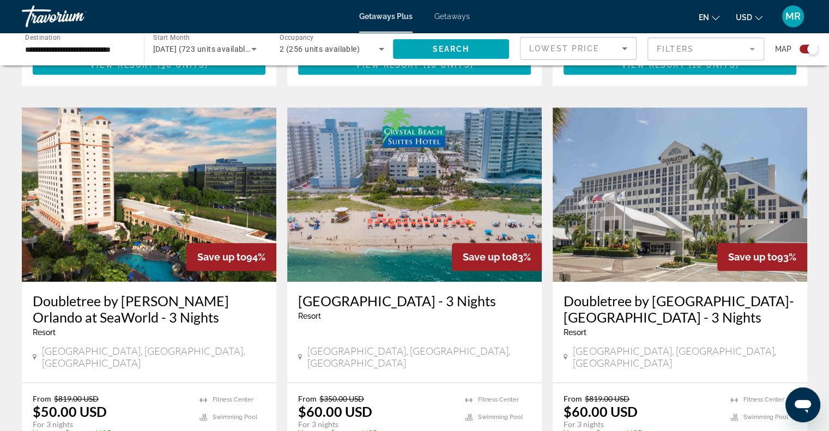
scroll to position [1170, 0]
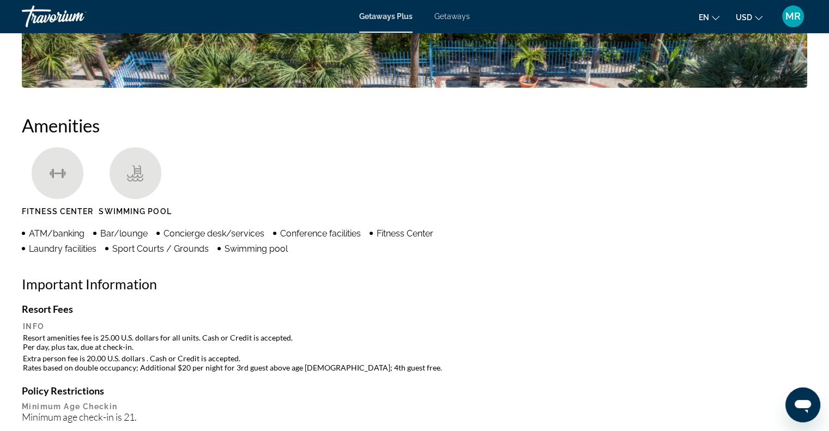
scroll to position [386, 0]
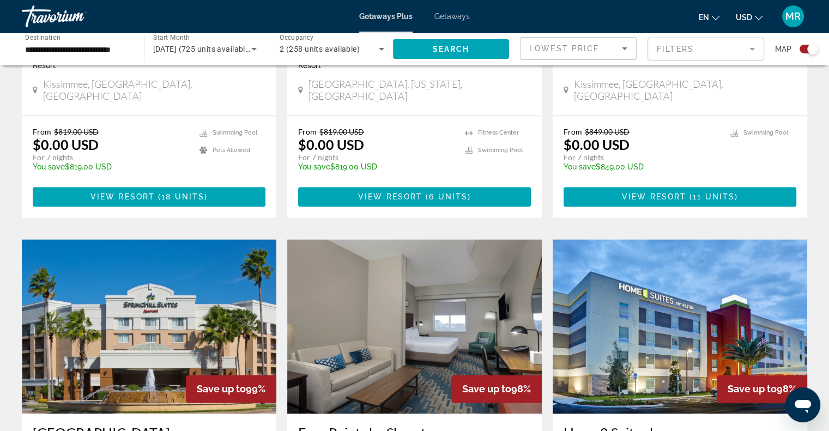
scroll to position [1439, 0]
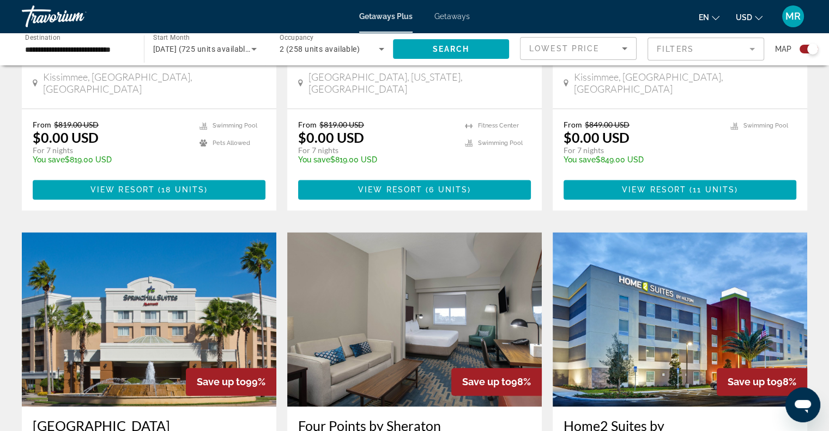
click at [729, 376] on span "Save up to" at bounding box center [752, 381] width 49 height 11
click at [703, 418] on h3 "Home2 Suites by [GEOGRAPHIC_DATA] - 3 Nights" at bounding box center [680, 434] width 233 height 33
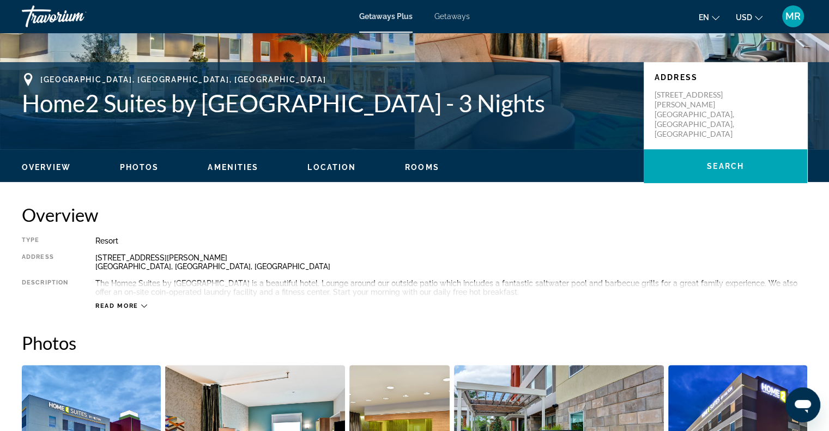
scroll to position [174, 0]
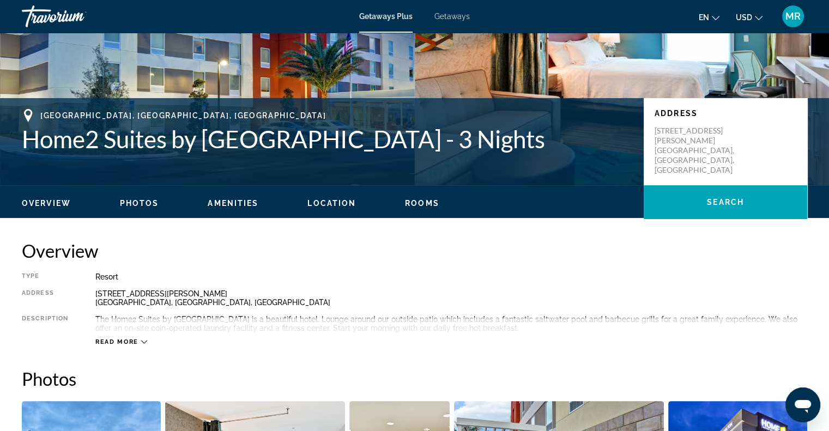
click at [803, 402] on icon "Open messaging window" at bounding box center [803, 406] width 16 height 13
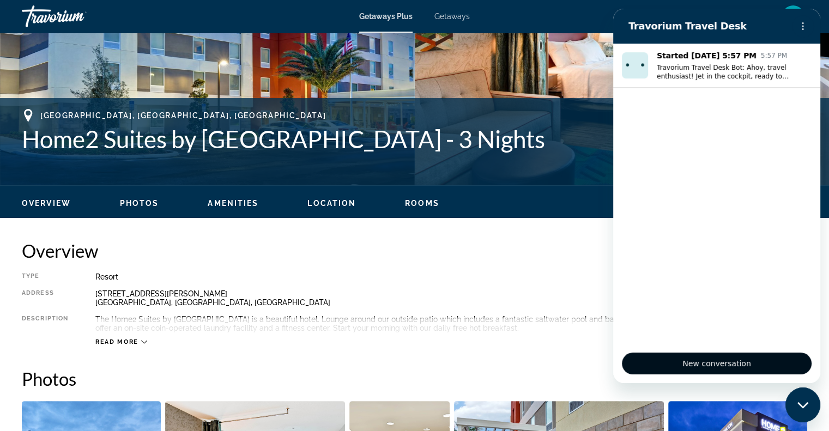
click at [711, 361] on span "New conversation" at bounding box center [716, 363] width 171 height 13
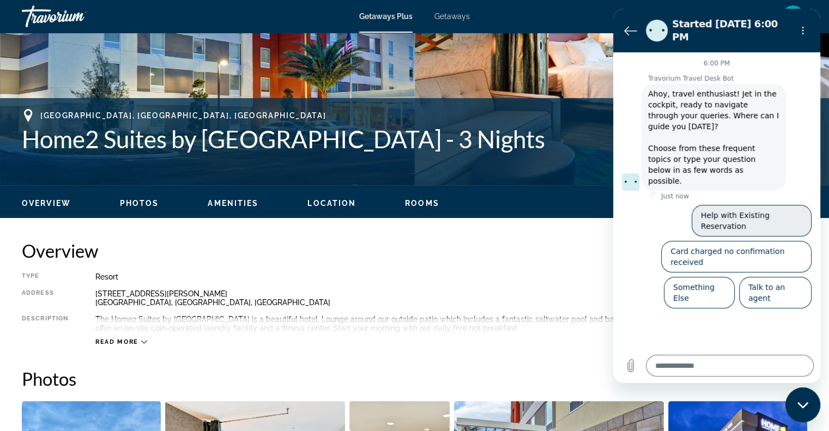
click at [727, 205] on button "Help with Existing Reservation" at bounding box center [752, 221] width 120 height 32
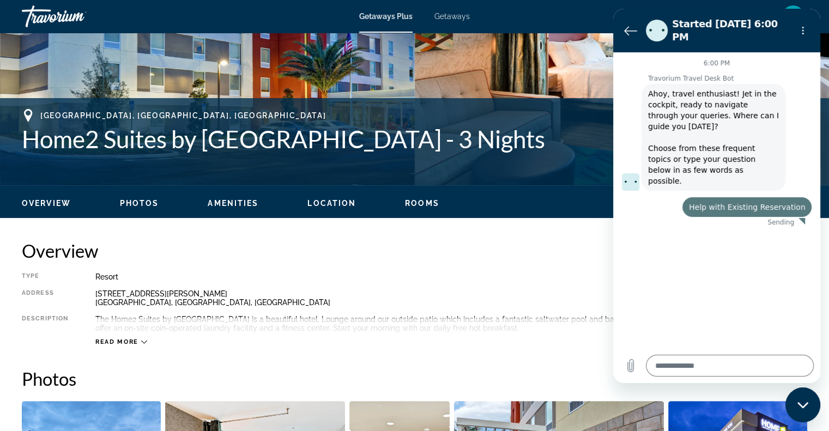
click at [719, 191] on div "says: Help with Existing Reservation" at bounding box center [712, 204] width 198 height 26
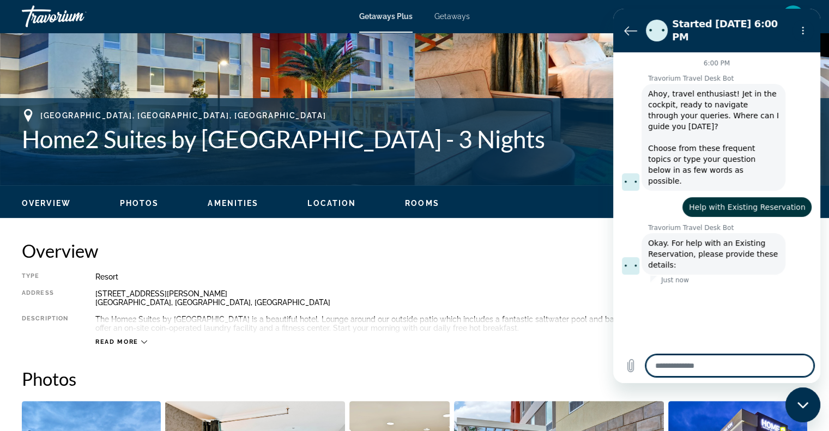
type textarea "*"
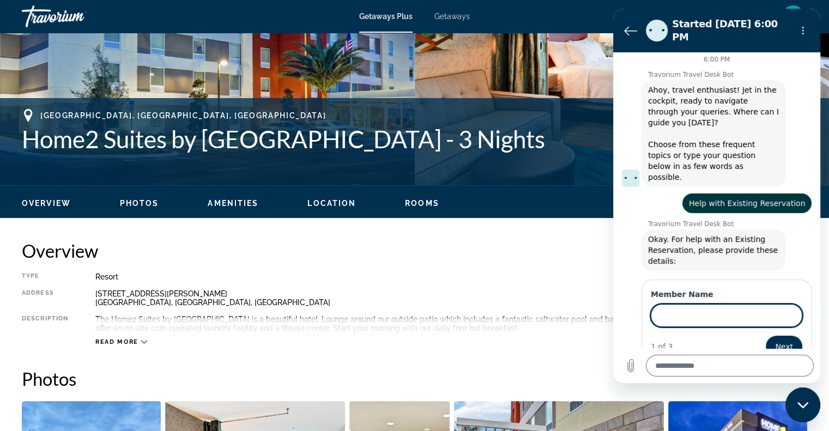
scroll to position [2, 0]
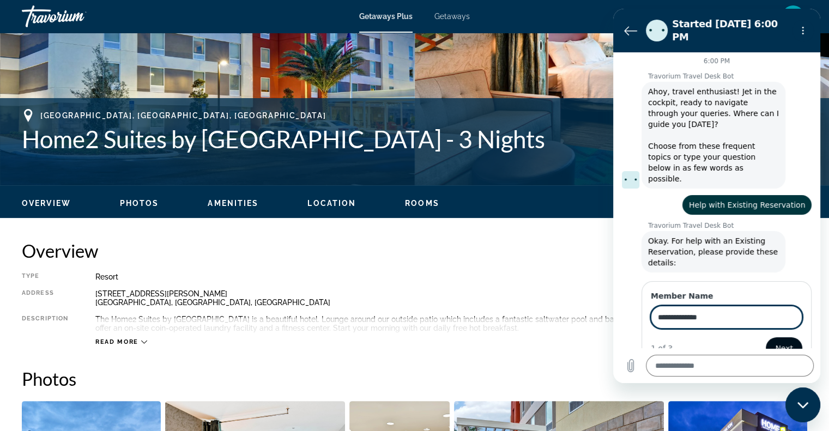
type input "**********"
click at [781, 342] on span "Next" at bounding box center [784, 348] width 18 height 13
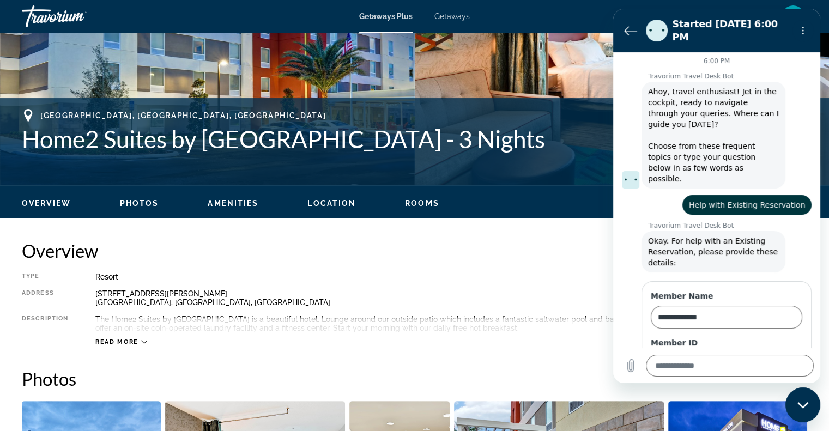
scroll to position [49, 0]
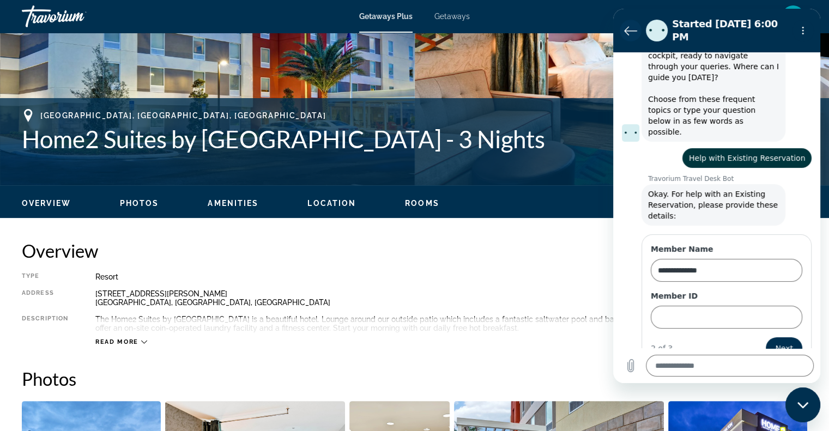
click at [625, 28] on icon "Back to the conversation list" at bounding box center [630, 30] width 13 height 13
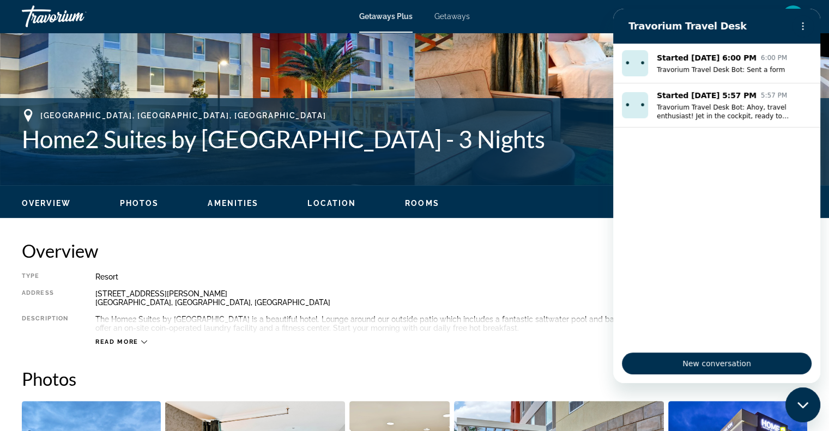
click at [602, 17] on div "en English Español Français Italiano Português русский USD USD ($) MXN (Mex$) C…" at bounding box center [644, 16] width 327 height 23
click at [583, 257] on h2 "Overview" at bounding box center [415, 251] width 786 height 22
click at [803, 406] on icon "Close messaging window" at bounding box center [802, 405] width 11 height 6
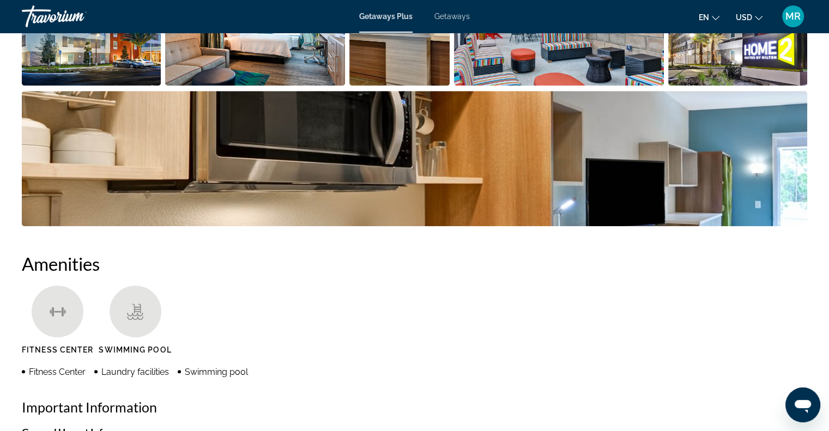
scroll to position [647, 0]
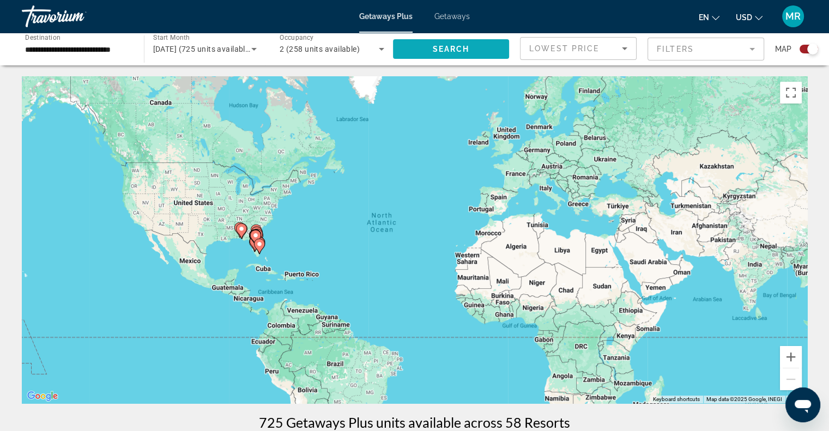
click at [412, 55] on span "Search widget" at bounding box center [451, 49] width 117 height 26
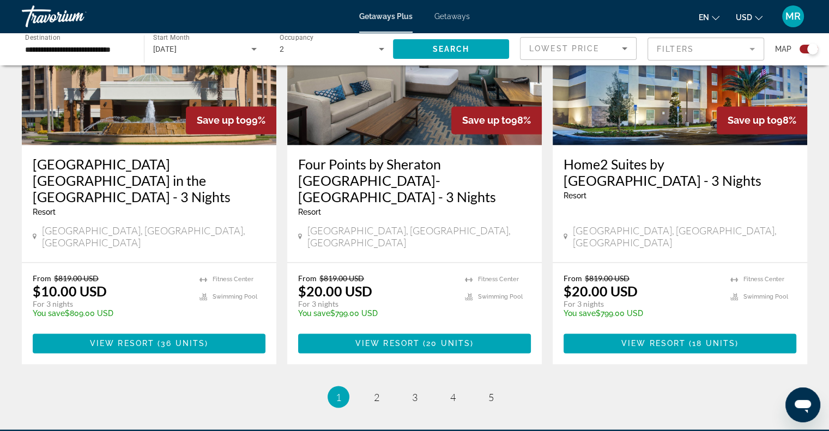
scroll to position [1751, 0]
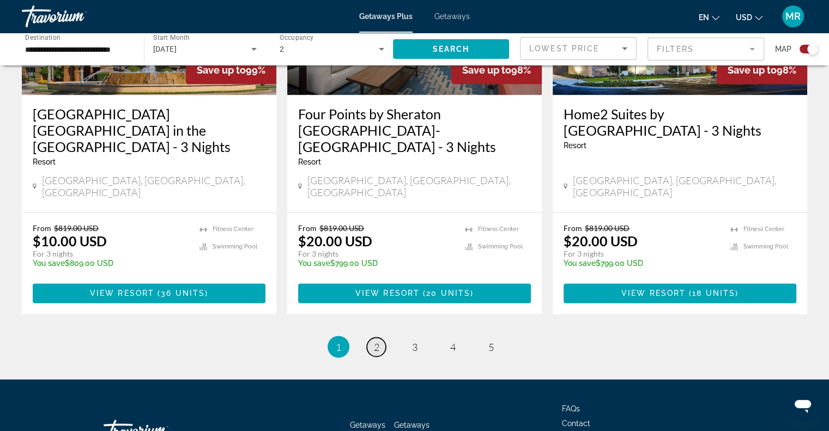
click at [374, 341] on span "2" at bounding box center [376, 347] width 5 height 12
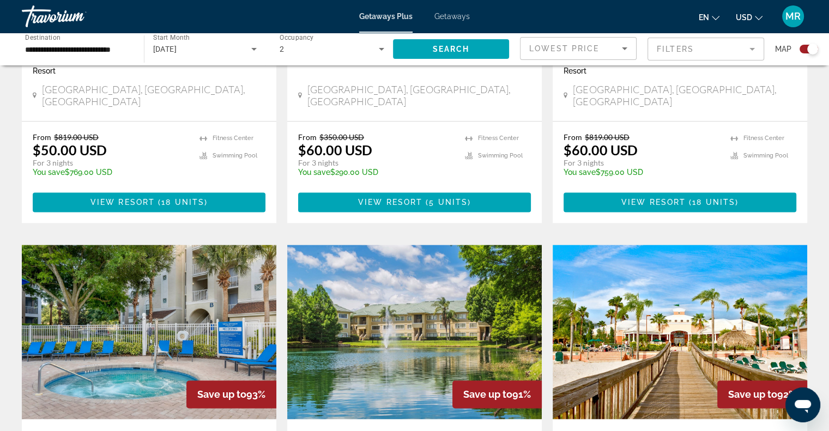
scroll to position [1439, 0]
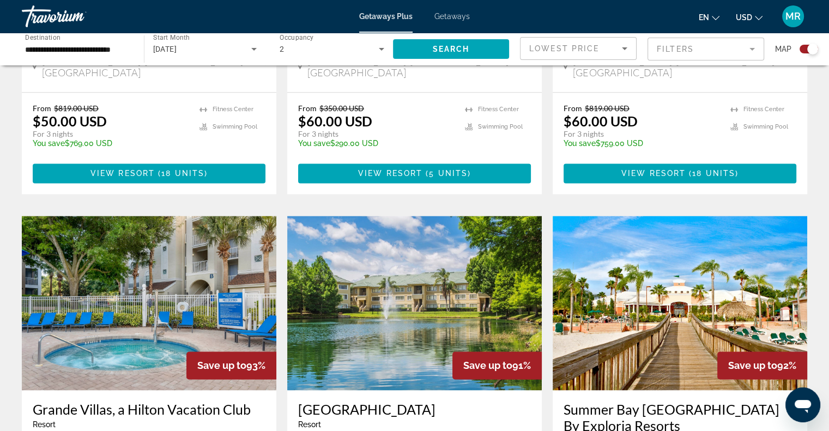
click at [731, 401] on h3 "Summer Bay [GEOGRAPHIC_DATA] By Exploria Resorts" at bounding box center [680, 417] width 233 height 33
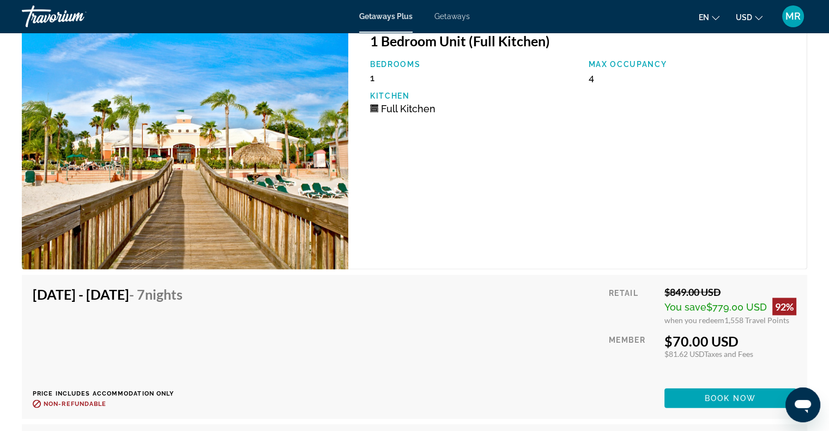
scroll to position [2238, 0]
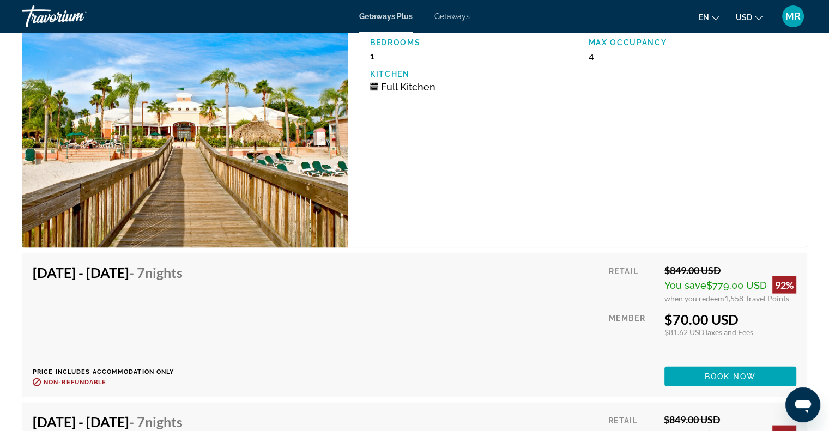
click at [280, 140] on img "Main content" at bounding box center [185, 123] width 327 height 249
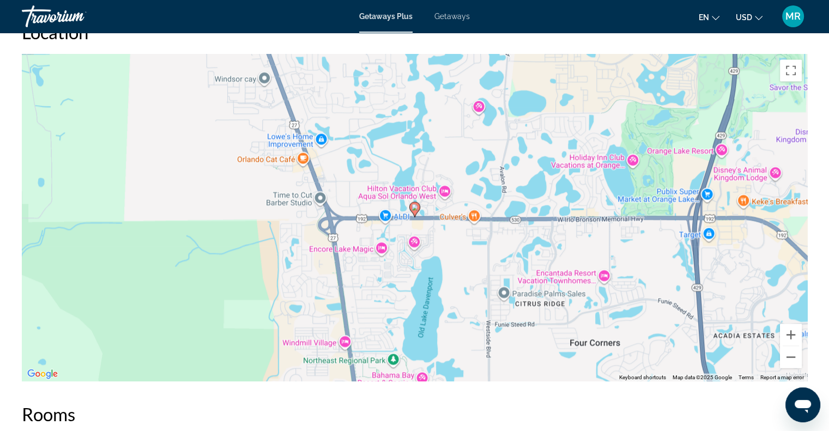
scroll to position [1817, 0]
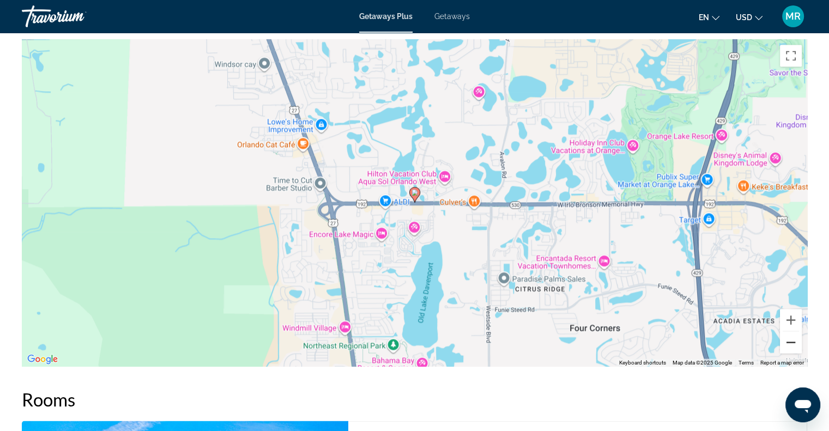
click at [790, 339] on button "Zoom out" at bounding box center [791, 342] width 22 height 22
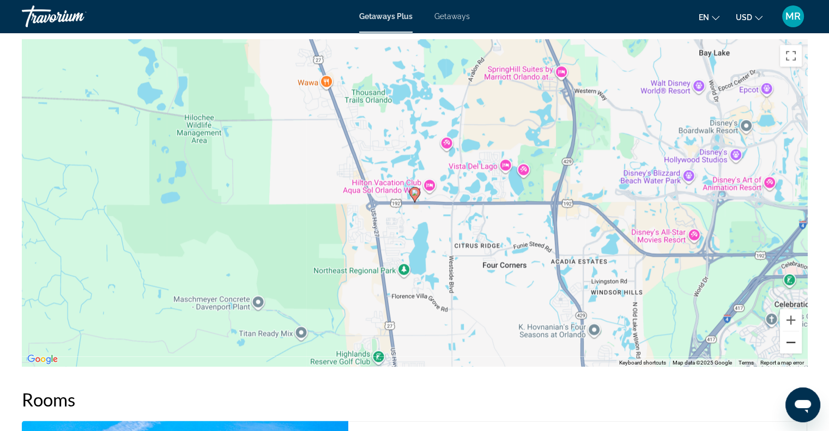
click at [790, 339] on button "Zoom out" at bounding box center [791, 342] width 22 height 22
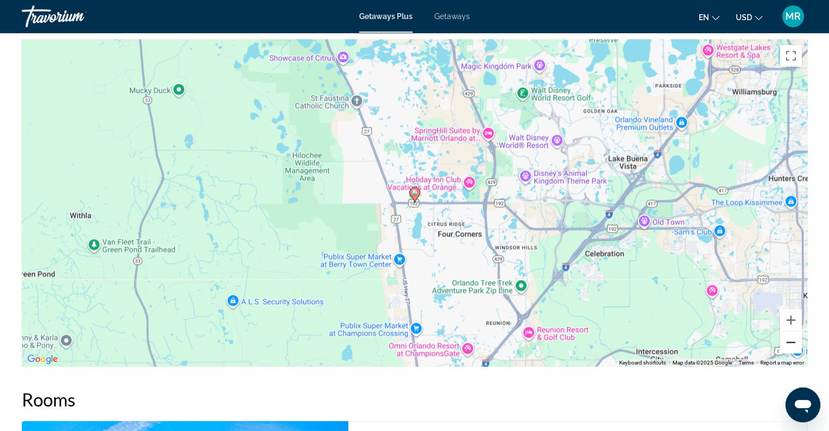
click at [790, 339] on button "Zoom out" at bounding box center [791, 342] width 22 height 22
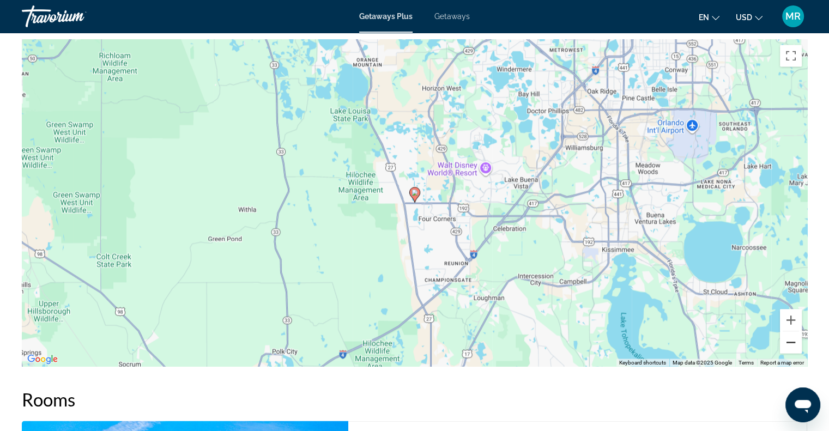
click at [790, 339] on button "Zoom out" at bounding box center [791, 342] width 22 height 22
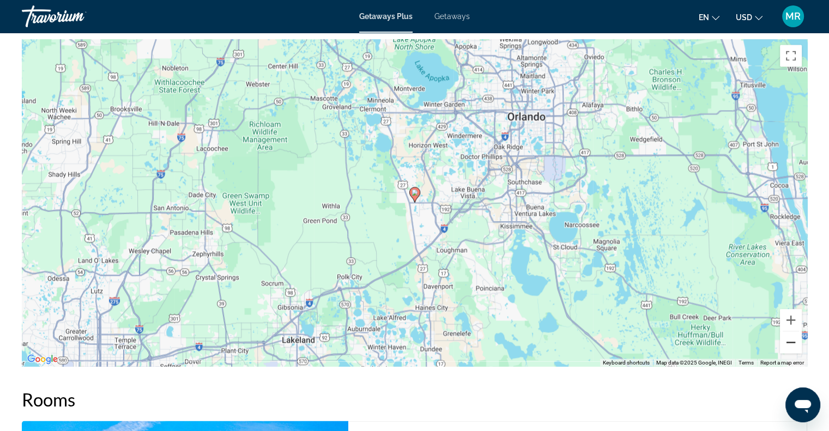
click at [790, 339] on button "Zoom out" at bounding box center [791, 342] width 22 height 22
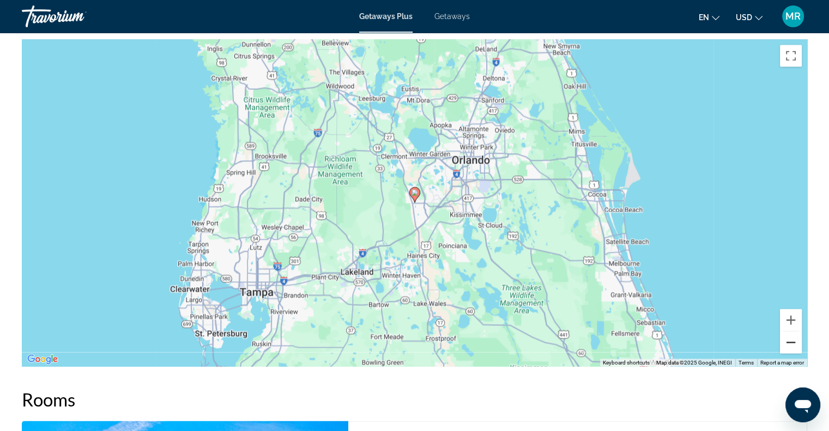
click at [780, 331] on button "Zoom out" at bounding box center [791, 342] width 22 height 22
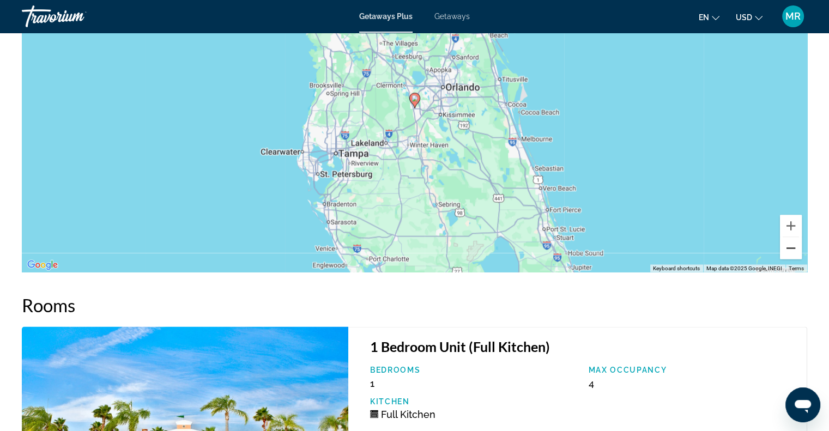
scroll to position [1954, 0]
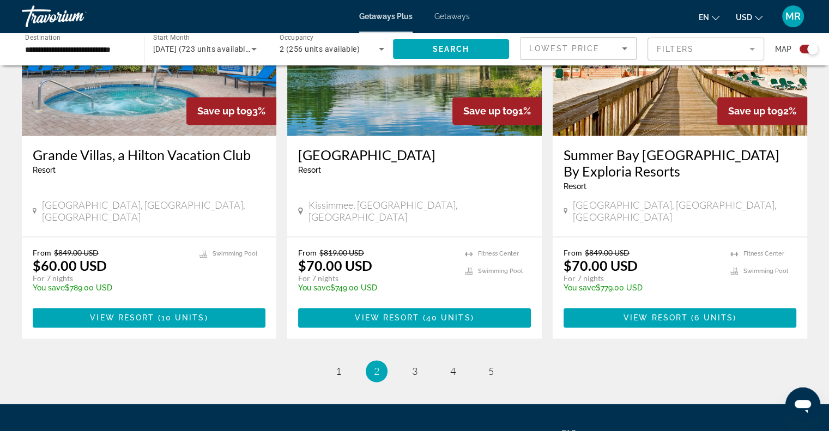
scroll to position [1708, 0]
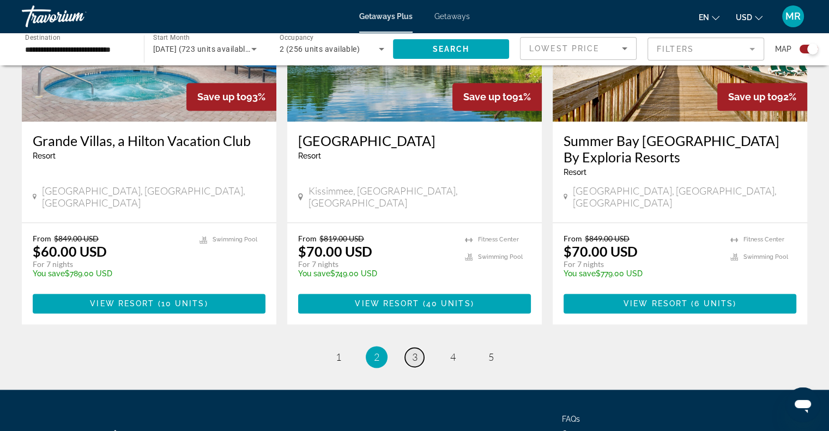
click at [415, 351] on span "3" at bounding box center [414, 357] width 5 height 12
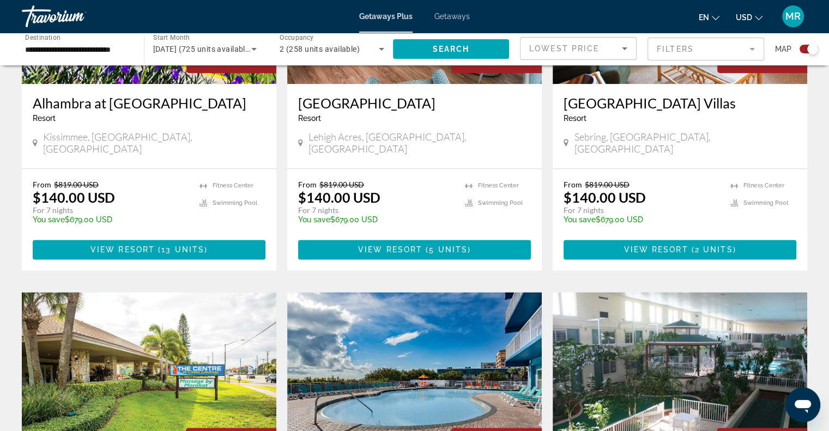
scroll to position [1337, 0]
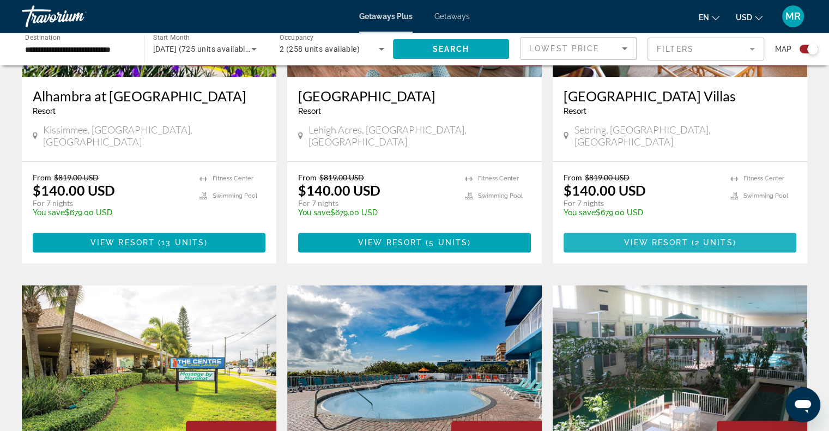
click at [668, 238] on span "View Resort" at bounding box center [656, 242] width 64 height 9
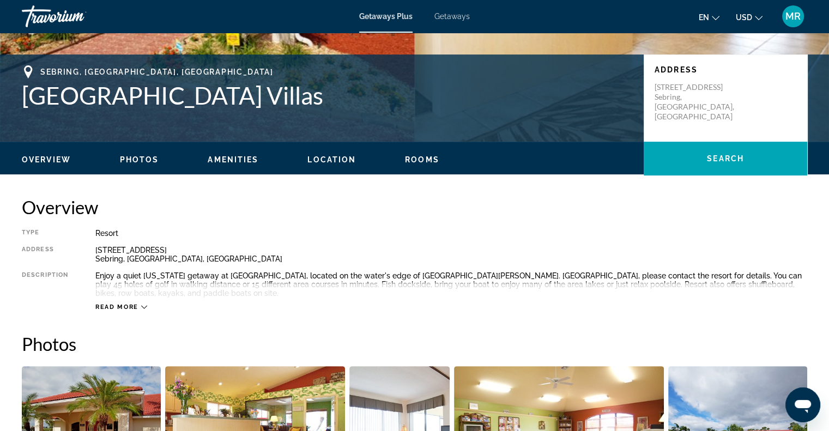
scroll to position [181, 0]
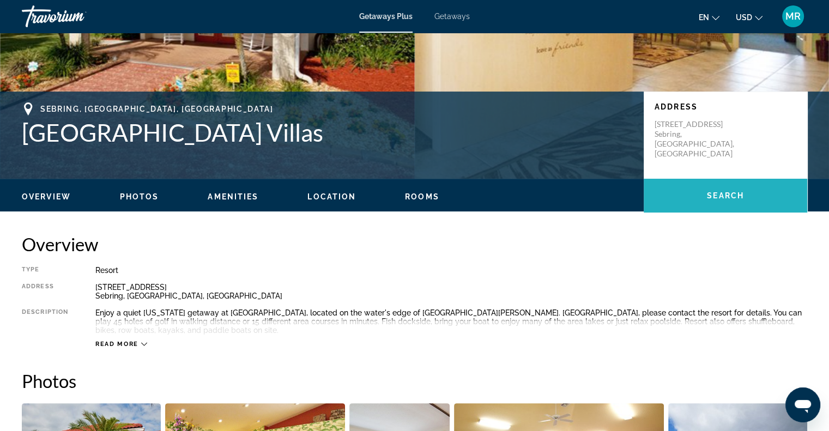
drag, startPoint x: 708, startPoint y: 191, endPoint x: 728, endPoint y: 195, distance: 21.0
click at [728, 195] on span "Search" at bounding box center [725, 195] width 37 height 9
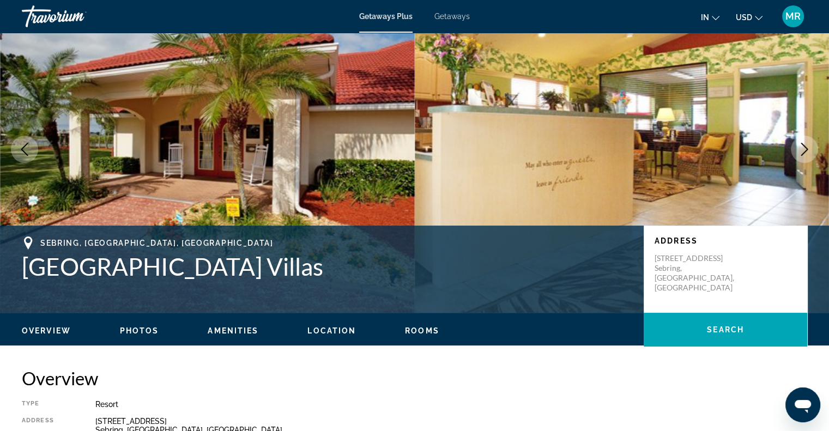
scroll to position [0, 0]
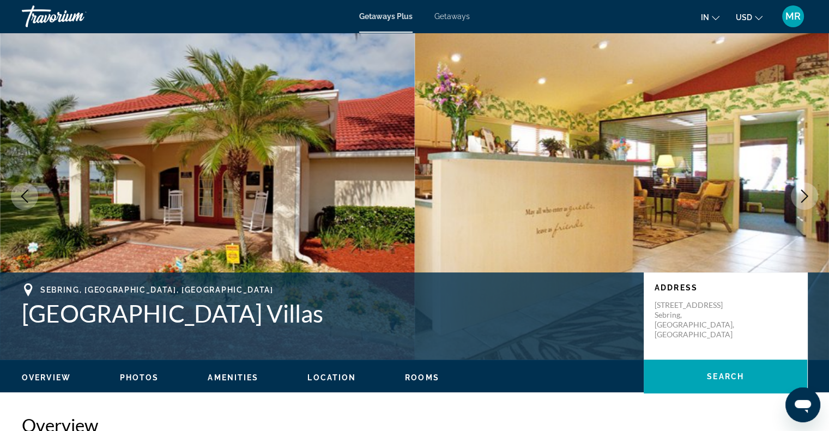
click at [138, 375] on span "Photos" at bounding box center [139, 377] width 39 height 9
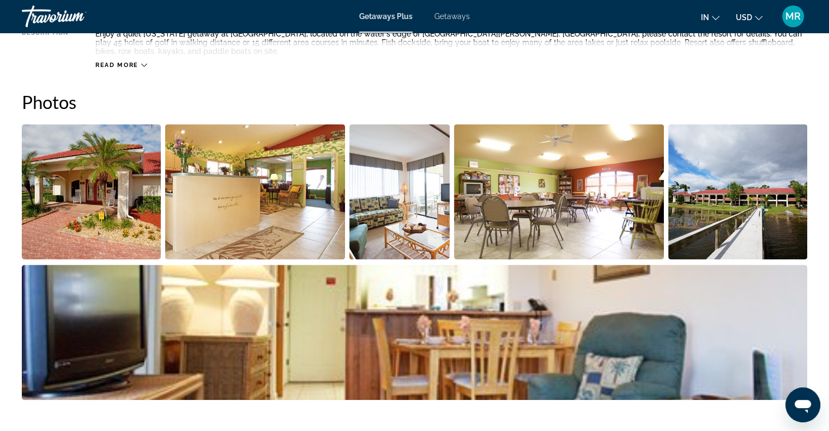
scroll to position [486, 0]
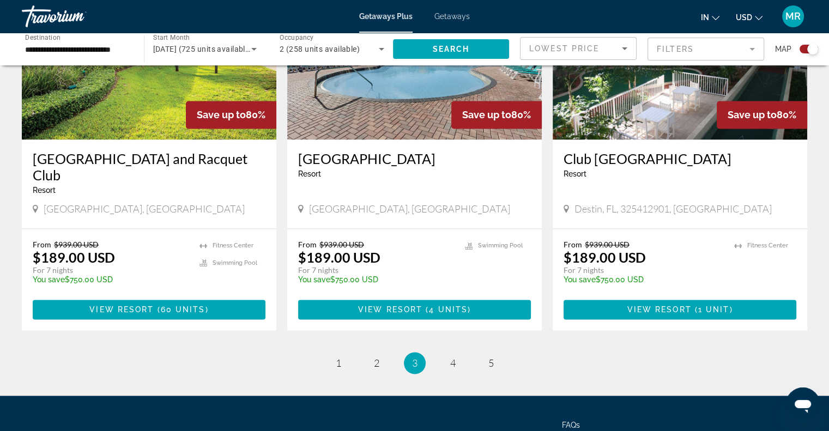
scroll to position [1703, 0]
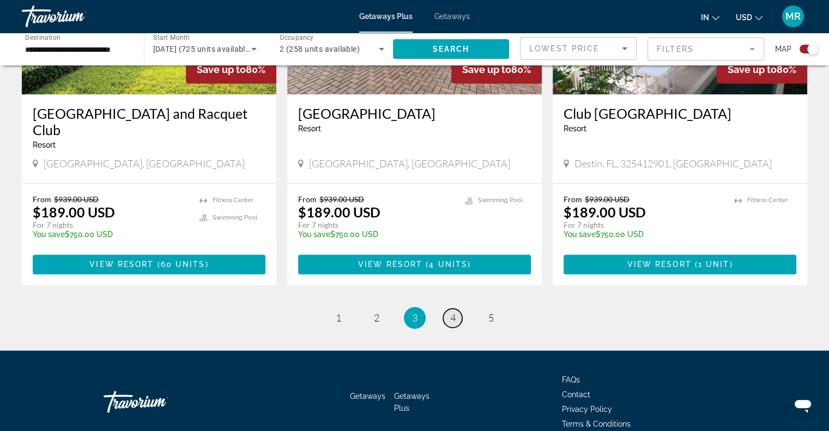
click at [452, 312] on span "4" at bounding box center [452, 318] width 5 height 12
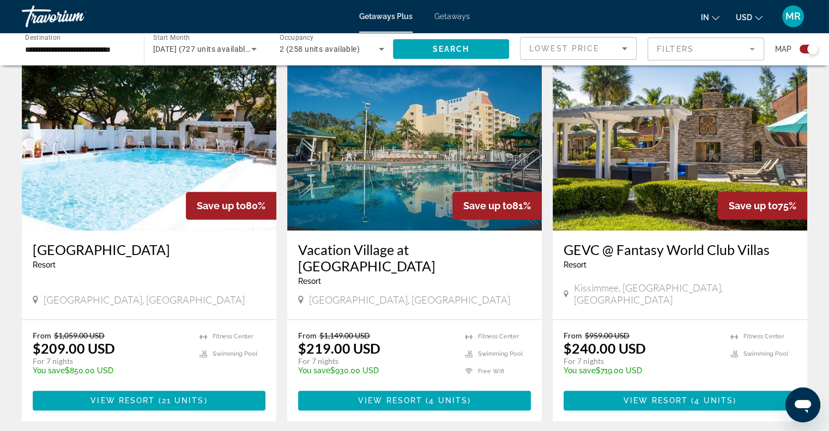
scroll to position [1162, 0]
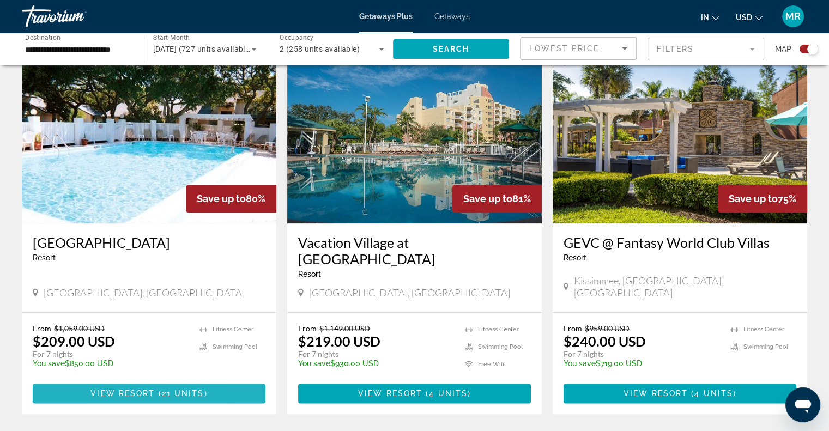
click at [108, 381] on span "Main content" at bounding box center [149, 394] width 233 height 26
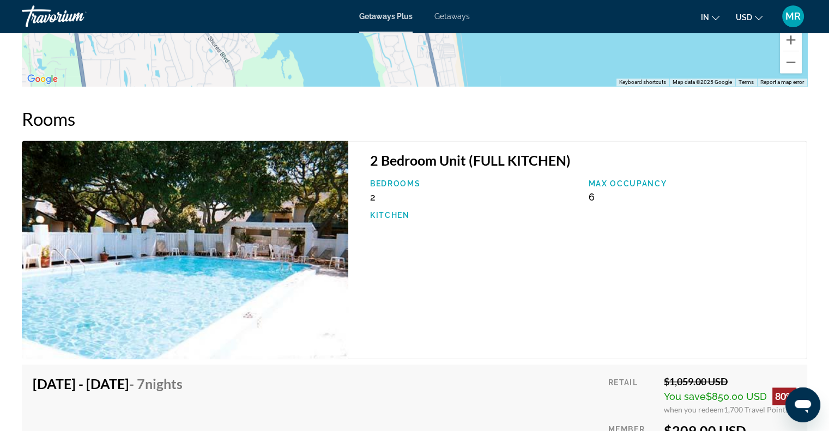
scroll to position [1585, 0]
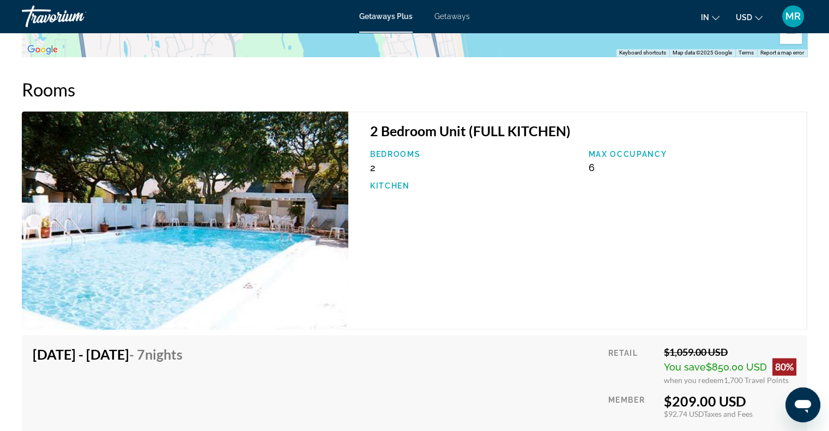
drag, startPoint x: 831, startPoint y: 426, endPoint x: 563, endPoint y: 306, distance: 293.6
click at [563, 306] on div "2 Bedroom Unit (FULL KITCHEN) Bedrooms 2 Max Occupancy 6 Kitchen" at bounding box center [577, 220] width 459 height 219
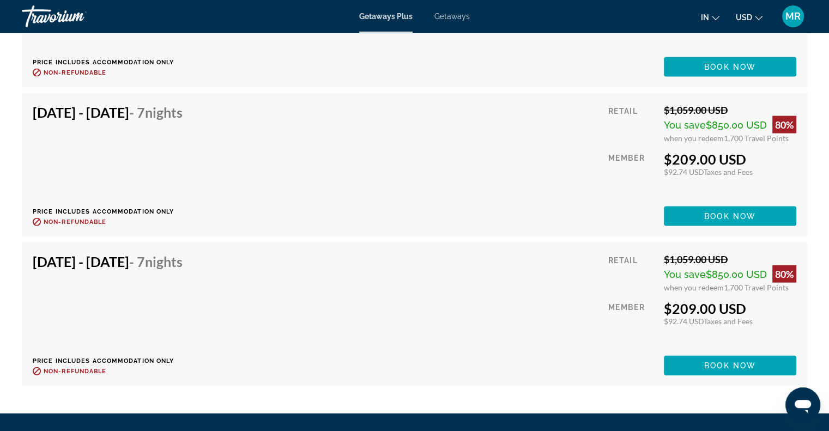
scroll to position [2370, 0]
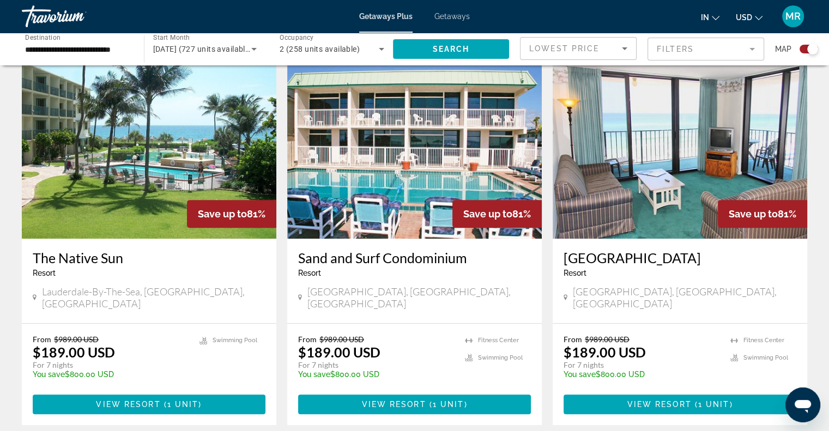
scroll to position [385, 0]
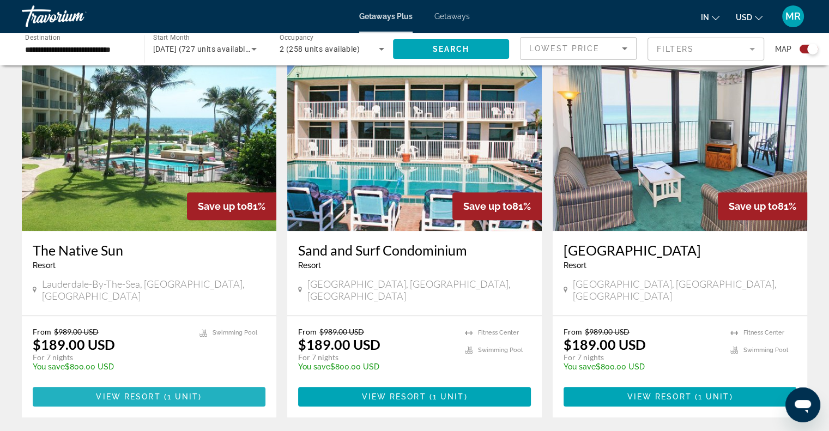
click at [162, 393] on span "Main content" at bounding box center [162, 397] width 3 height 9
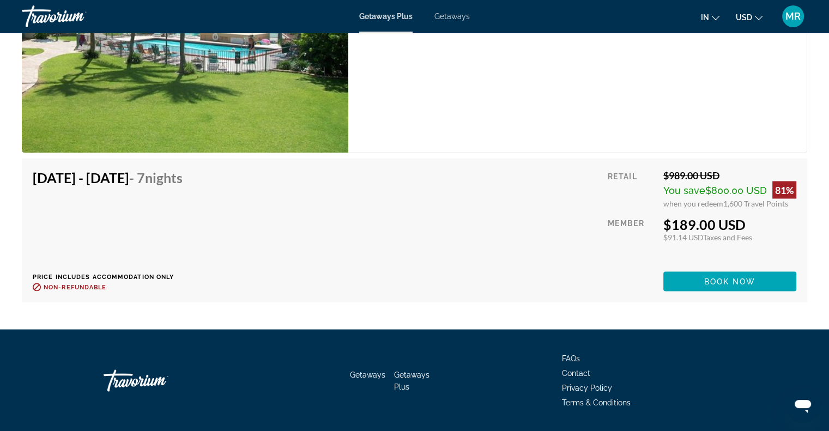
scroll to position [1984, 0]
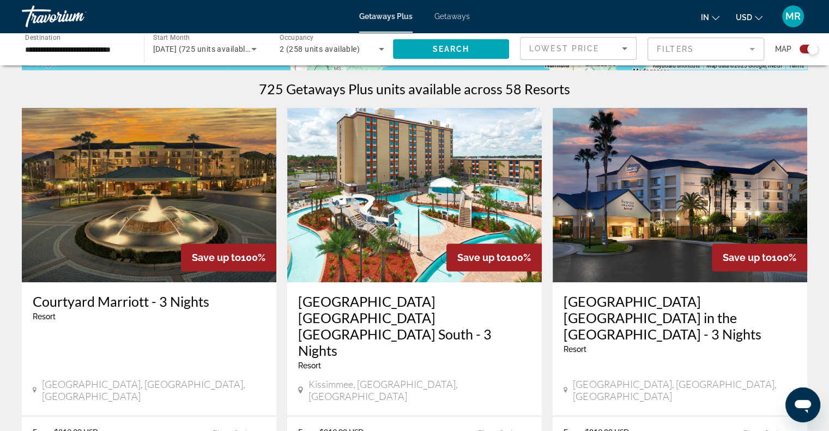
scroll to position [355, 0]
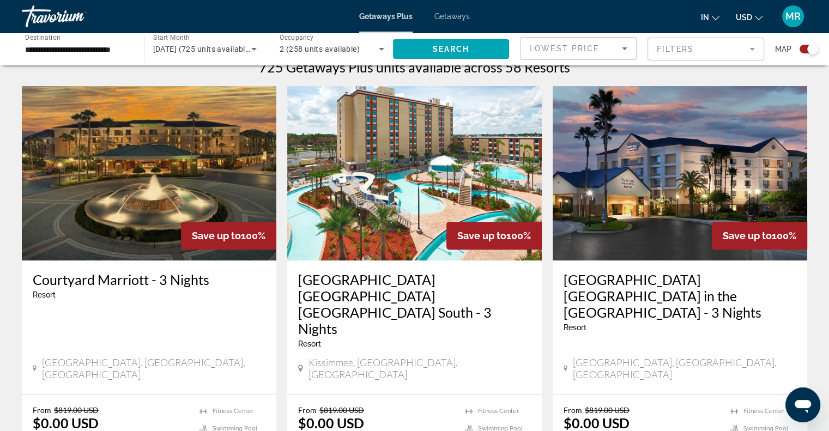
click at [381, 274] on h3 "[GEOGRAPHIC_DATA] [GEOGRAPHIC_DATA] [GEOGRAPHIC_DATA] South - 3 Nights" at bounding box center [414, 303] width 233 height 65
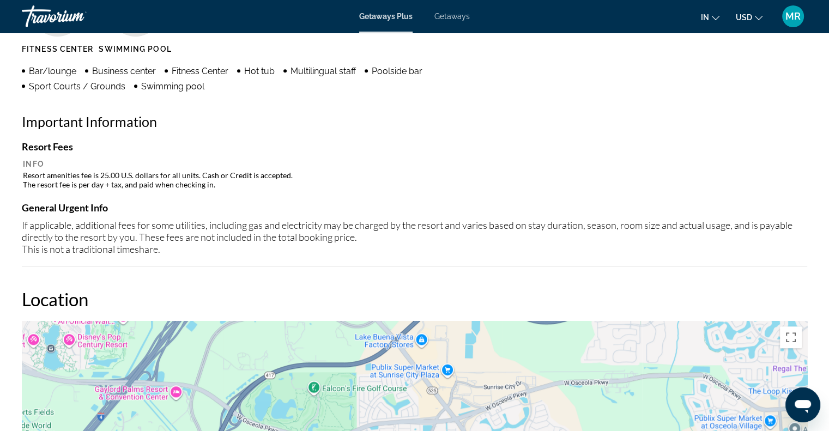
scroll to position [909, 0]
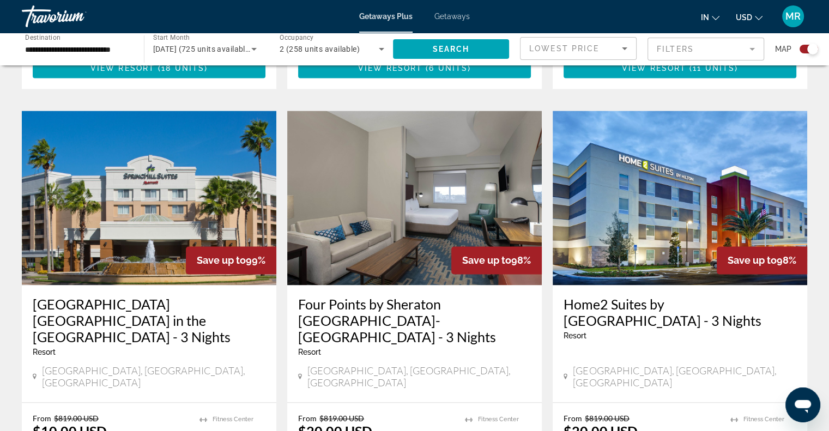
scroll to position [1570, 0]
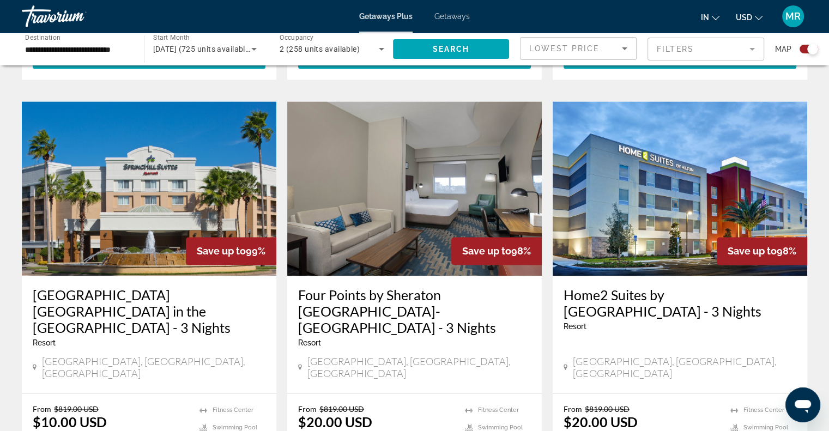
click at [439, 287] on h3 "Four Points by Sheraton [GEOGRAPHIC_DATA]-[GEOGRAPHIC_DATA] - 3 Nights" at bounding box center [414, 311] width 233 height 49
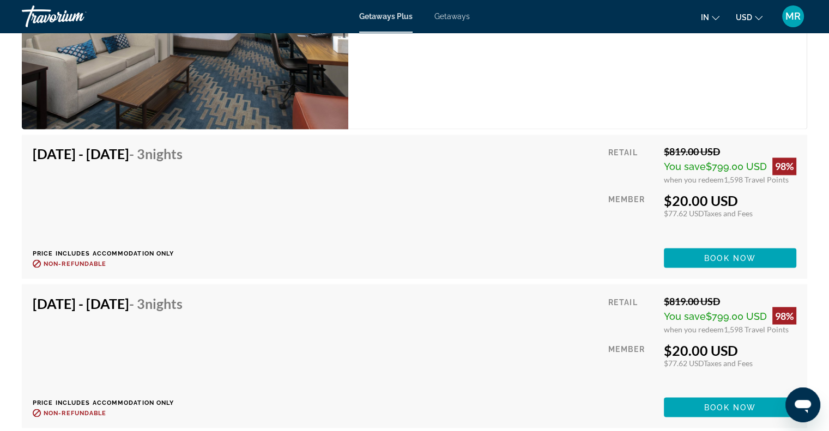
scroll to position [1825, 0]
